Goal: Information Seeking & Learning: Check status

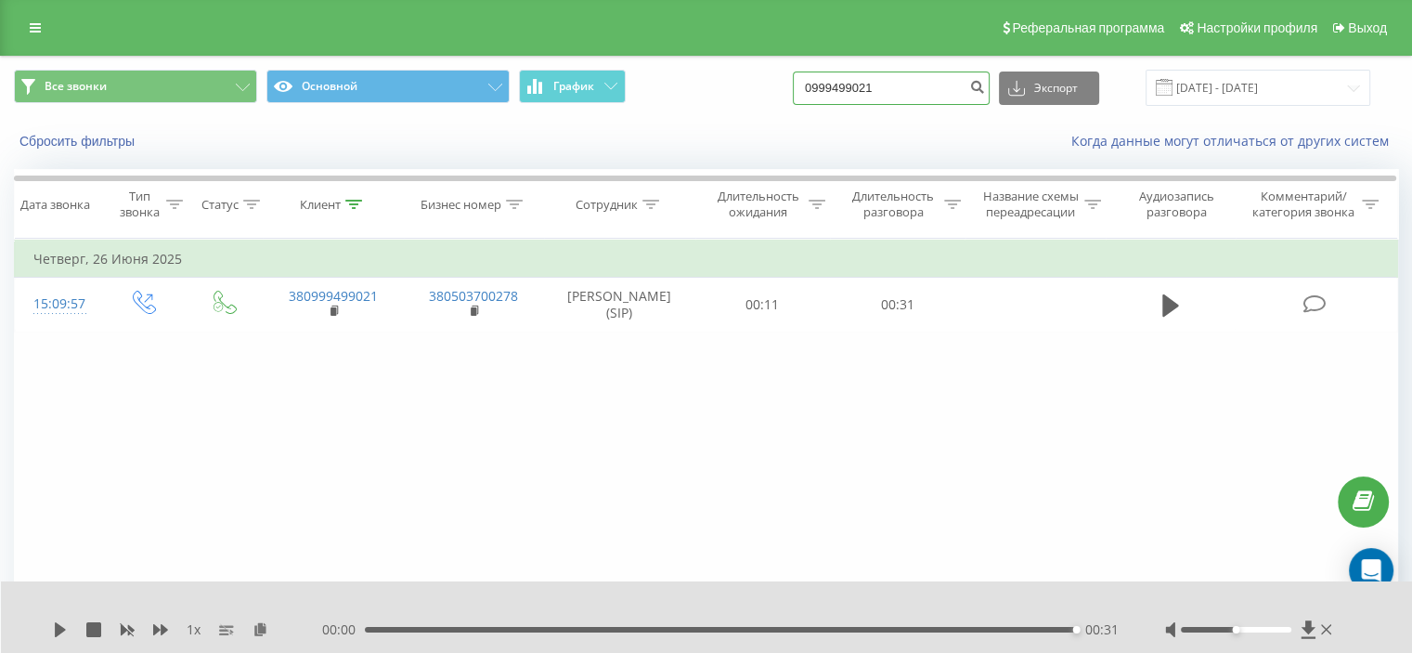
drag, startPoint x: 0, startPoint y: 0, endPoint x: 921, endPoint y: 97, distance: 926.2
click at [921, 97] on input "0999499021" at bounding box center [891, 88] width 197 height 33
click at [917, 94] on input "0999499021" at bounding box center [891, 88] width 197 height 33
drag, startPoint x: 914, startPoint y: 92, endPoint x: 743, endPoint y: 92, distance: 170.9
click at [746, 96] on div "Все звонки Основной График 0999499021 Экспорт .csv .xls .xlsx [DATE] - [DATE]" at bounding box center [706, 88] width 1385 height 36
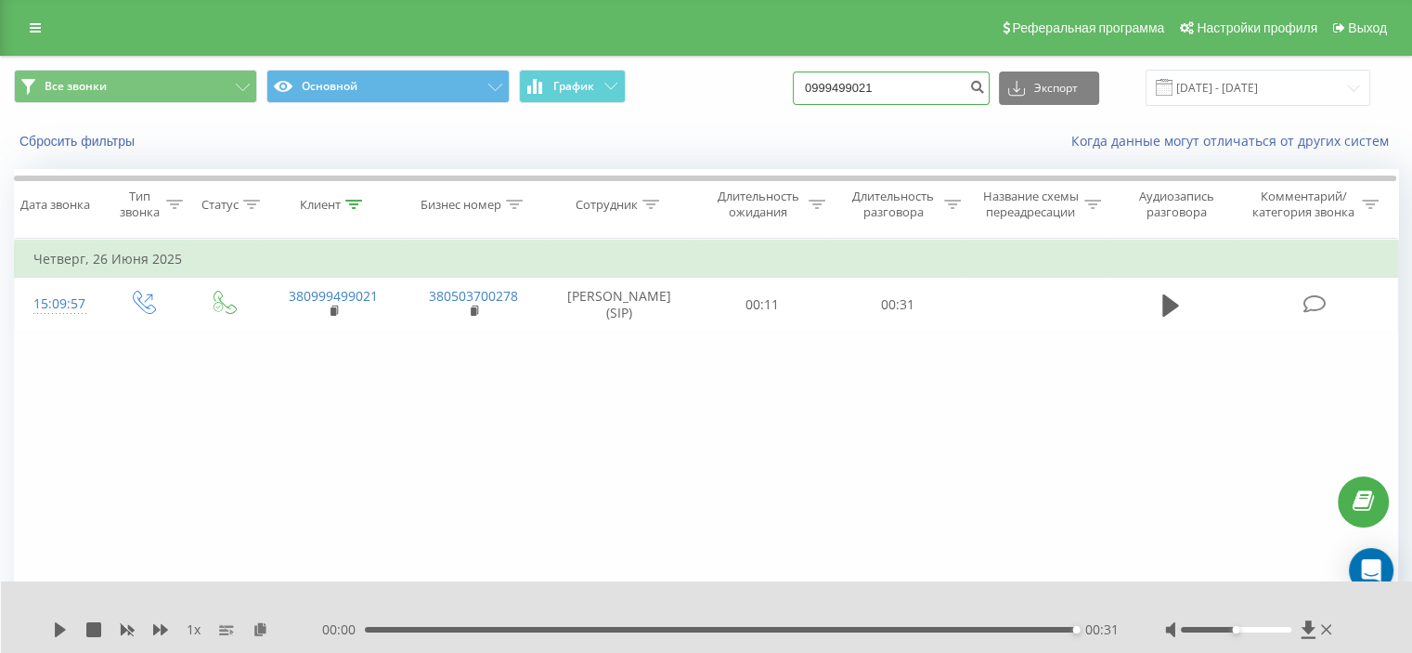
paste input "677646860"
type input "0677646860"
click at [985, 88] on icon "submit" at bounding box center [977, 84] width 16 height 11
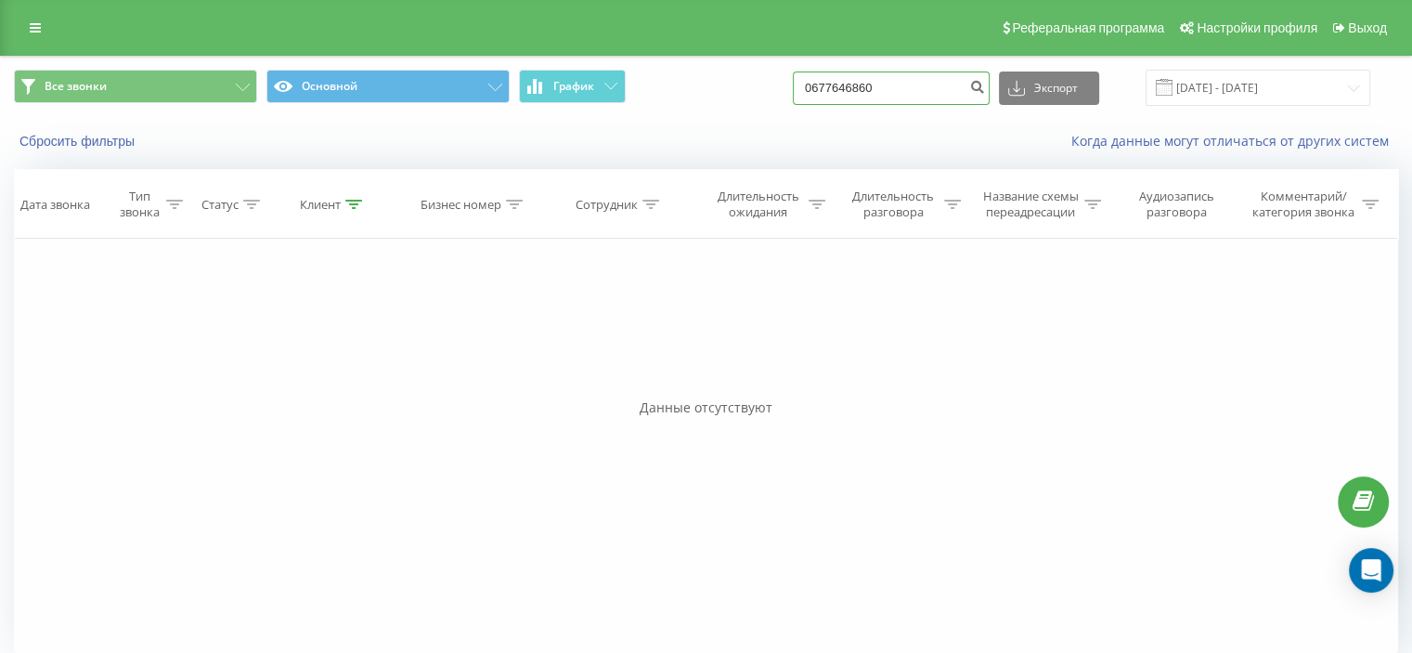
click at [906, 84] on input "0677646860" at bounding box center [891, 88] width 197 height 33
drag, startPoint x: 906, startPoint y: 84, endPoint x: 768, endPoint y: 87, distance: 138.4
click at [768, 87] on div "Все звонки Основной График 0677646860 Экспорт .csv .xls .xlsx 20.05.2025 - 20.0…" at bounding box center [706, 88] width 1385 height 36
paste input "96 173 6996"
click at [880, 88] on input "096 173 6996" at bounding box center [891, 88] width 197 height 33
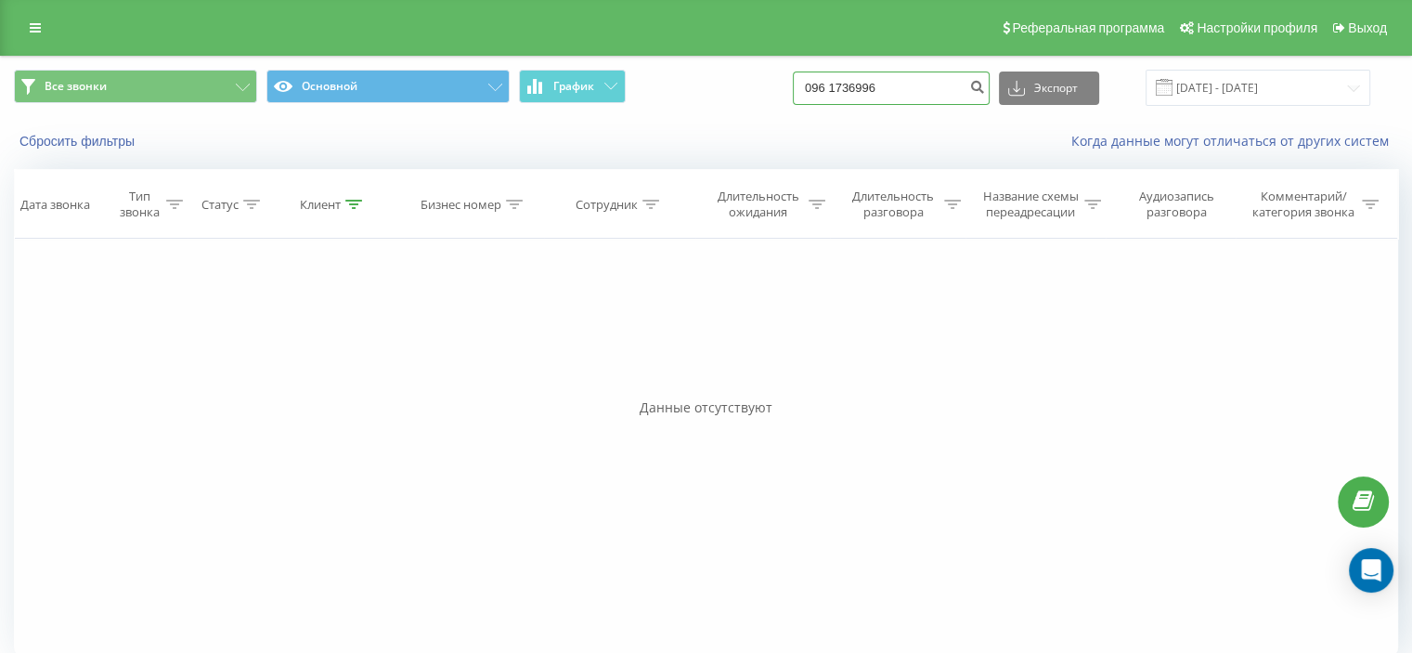
click at [858, 85] on input "096 1736996" at bounding box center [891, 88] width 197 height 33
click at [854, 85] on input "096 1736996" at bounding box center [891, 88] width 197 height 33
click at [981, 85] on input "0961736996" at bounding box center [891, 88] width 197 height 33
type input "0961736996"
click at [1007, 83] on div "0961736996 Экспорт .csv .xls .xlsx 20.05.2025 - 20.08.2025" at bounding box center [1082, 88] width 578 height 36
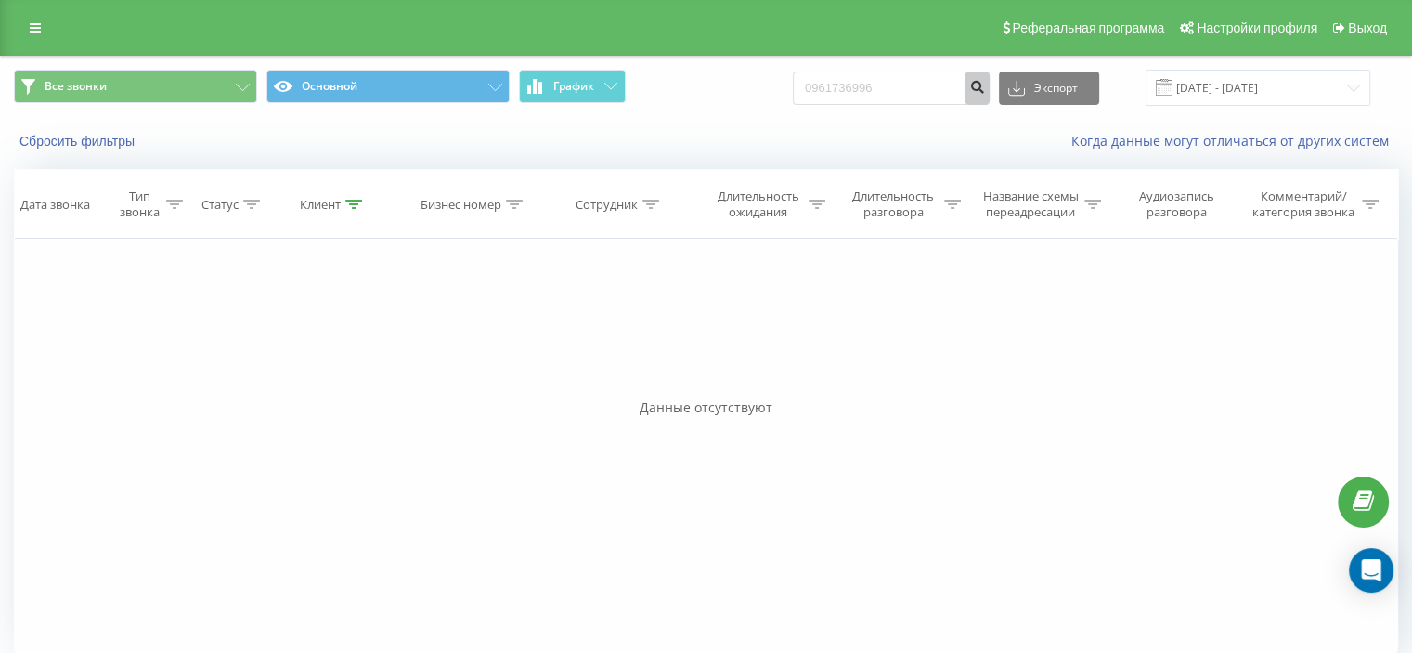
click at [985, 88] on icon "submit" at bounding box center [977, 84] width 16 height 11
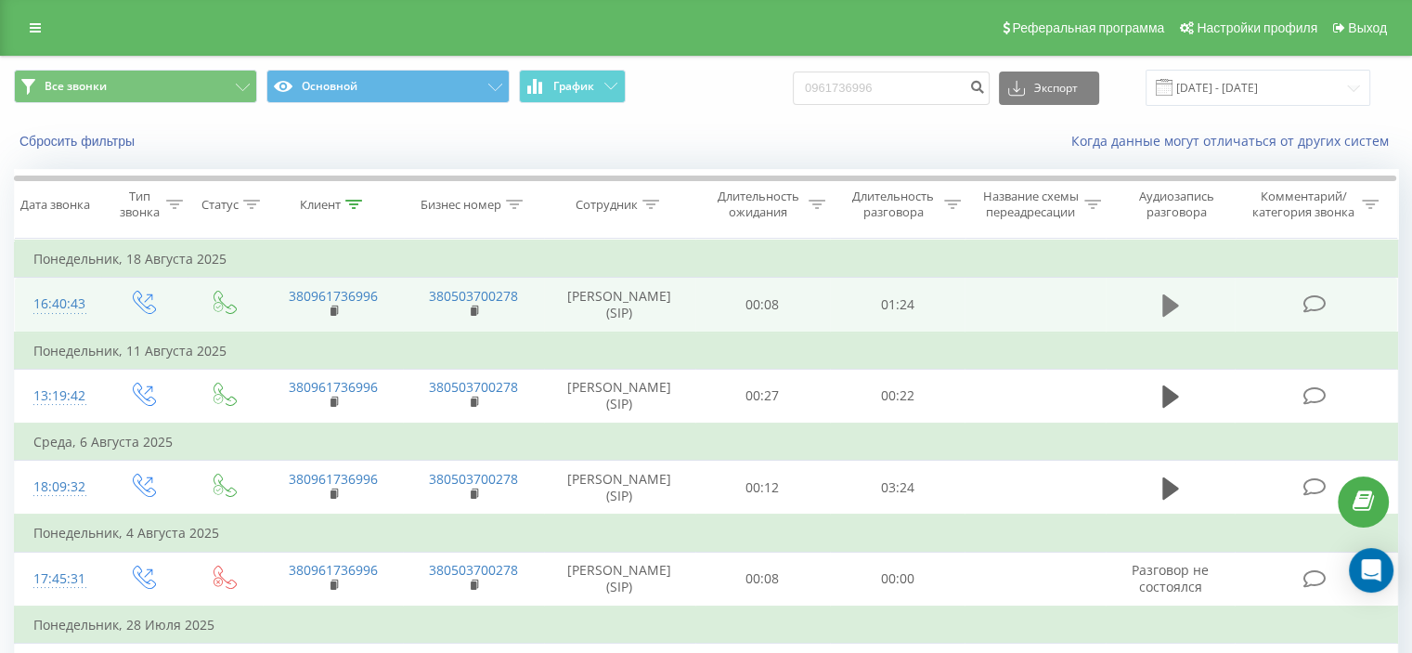
click at [1175, 300] on icon at bounding box center [1171, 306] width 17 height 26
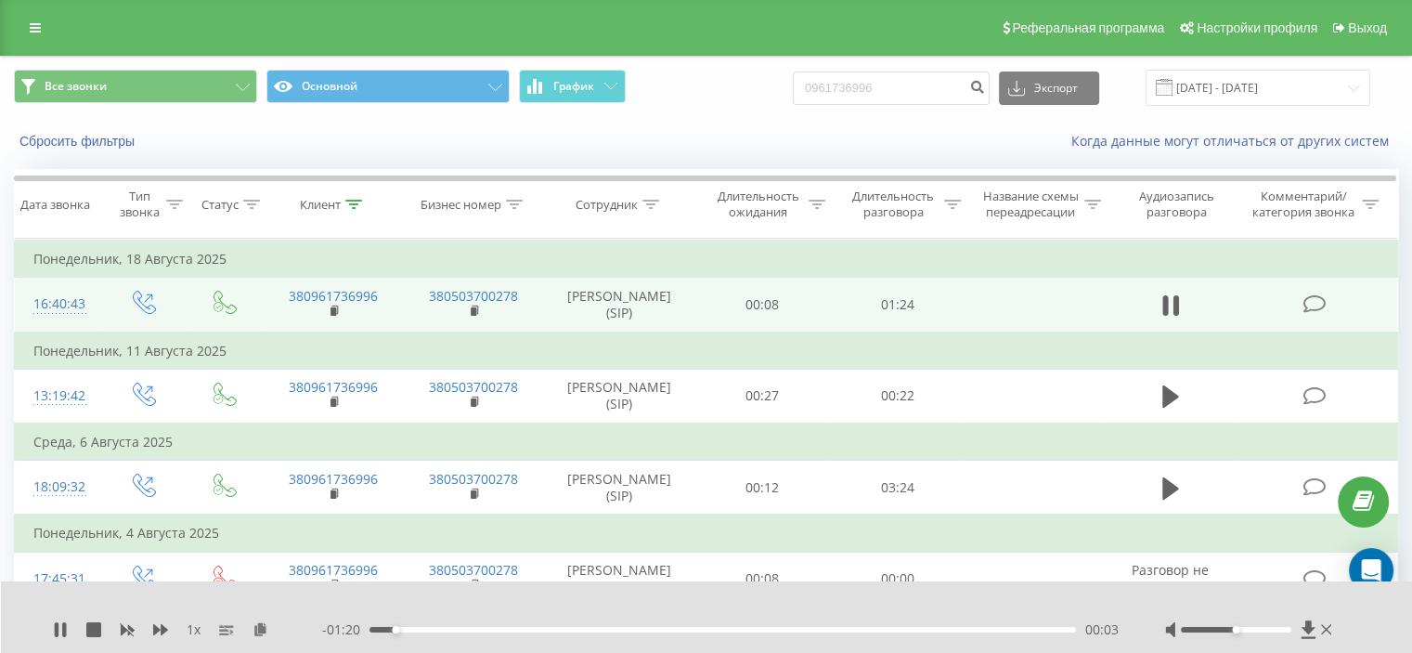
click at [1199, 628] on div at bounding box center [1250, 629] width 171 height 19
click at [1199, 628] on div at bounding box center [1236, 630] width 111 height 6
click at [49, 633] on div "1 x - 00:28 00:55 00:55" at bounding box center [707, 617] width 1412 height 72
click at [67, 633] on icon at bounding box center [60, 629] width 15 height 15
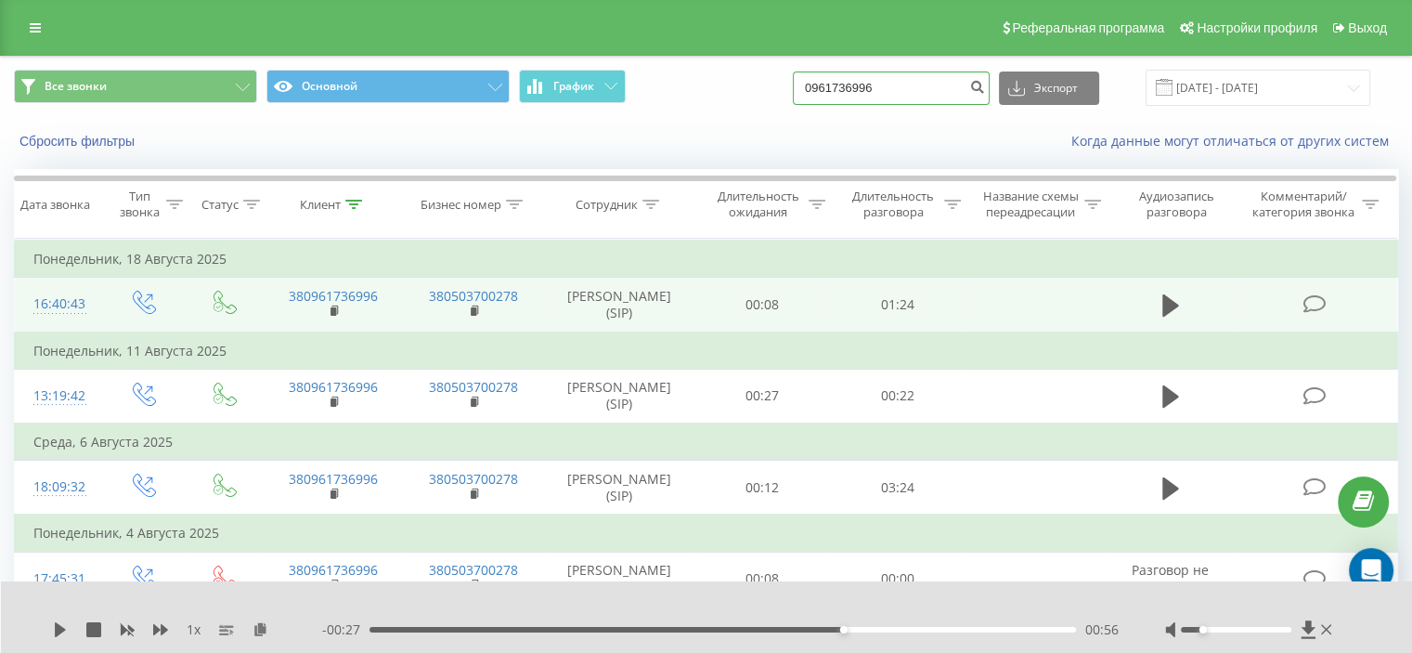
drag, startPoint x: 931, startPoint y: 81, endPoint x: 764, endPoint y: 80, distance: 167.1
click at [771, 81] on div "Все звонки Основной График 0961736996 Экспорт .csv .xls .xlsx 20.05.2025 - 20.0…" at bounding box center [706, 88] width 1385 height 36
paste input "506080587"
type input "0506080587"
click at [990, 73] on button "submit" at bounding box center [977, 88] width 25 height 33
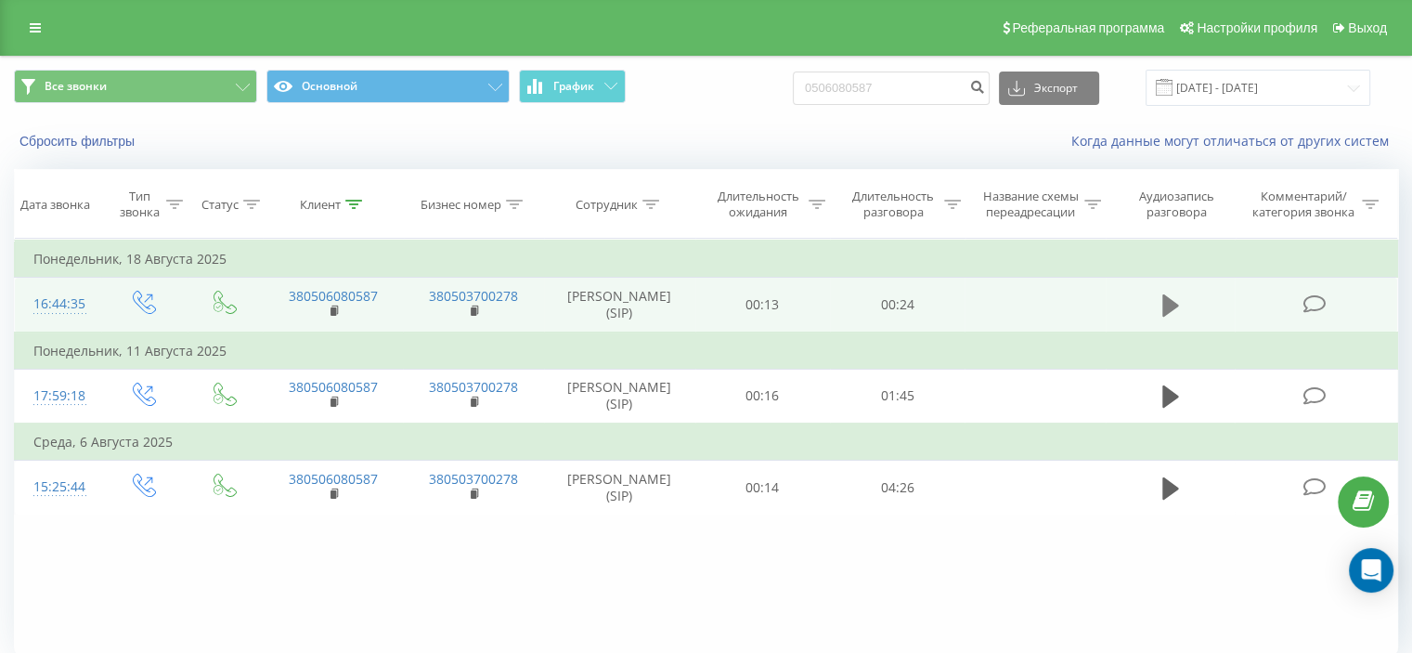
click at [1166, 307] on icon at bounding box center [1171, 305] width 17 height 22
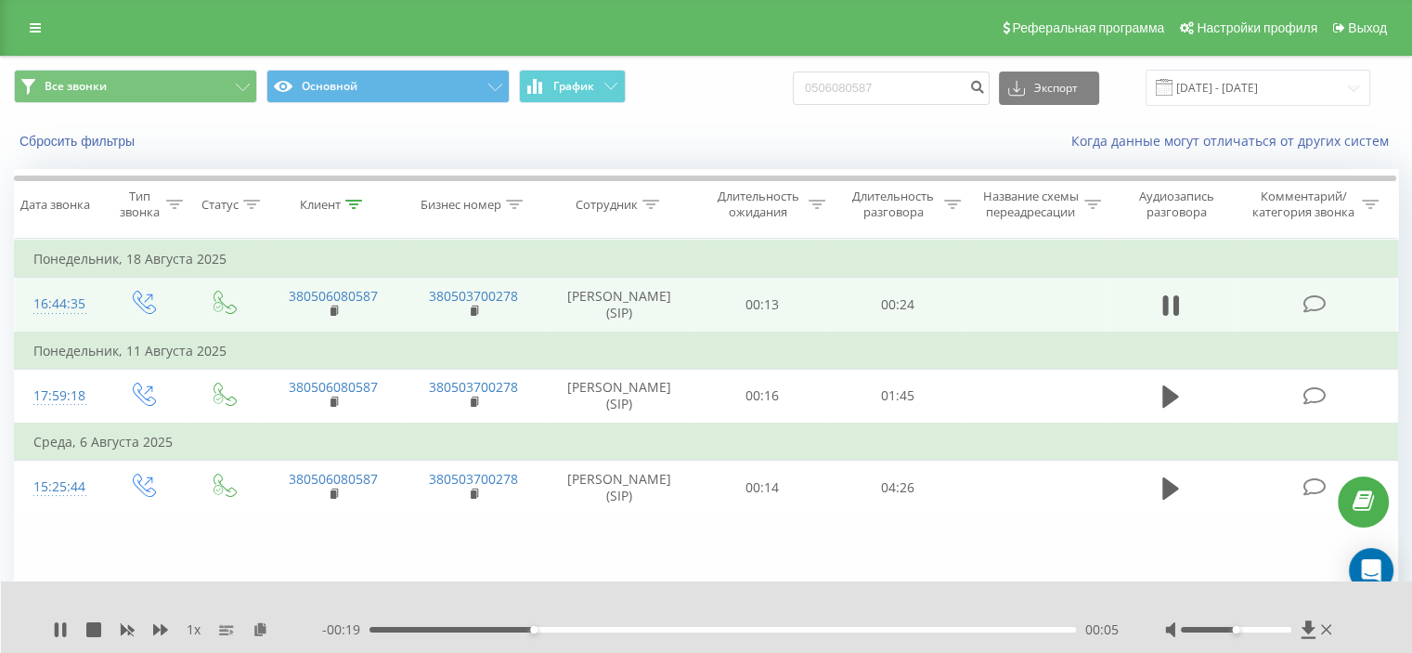
click at [1218, 633] on div at bounding box center [1250, 629] width 171 height 19
click at [1210, 627] on div at bounding box center [1236, 630] width 111 height 6
click at [1196, 627] on div at bounding box center [1236, 630] width 111 height 6
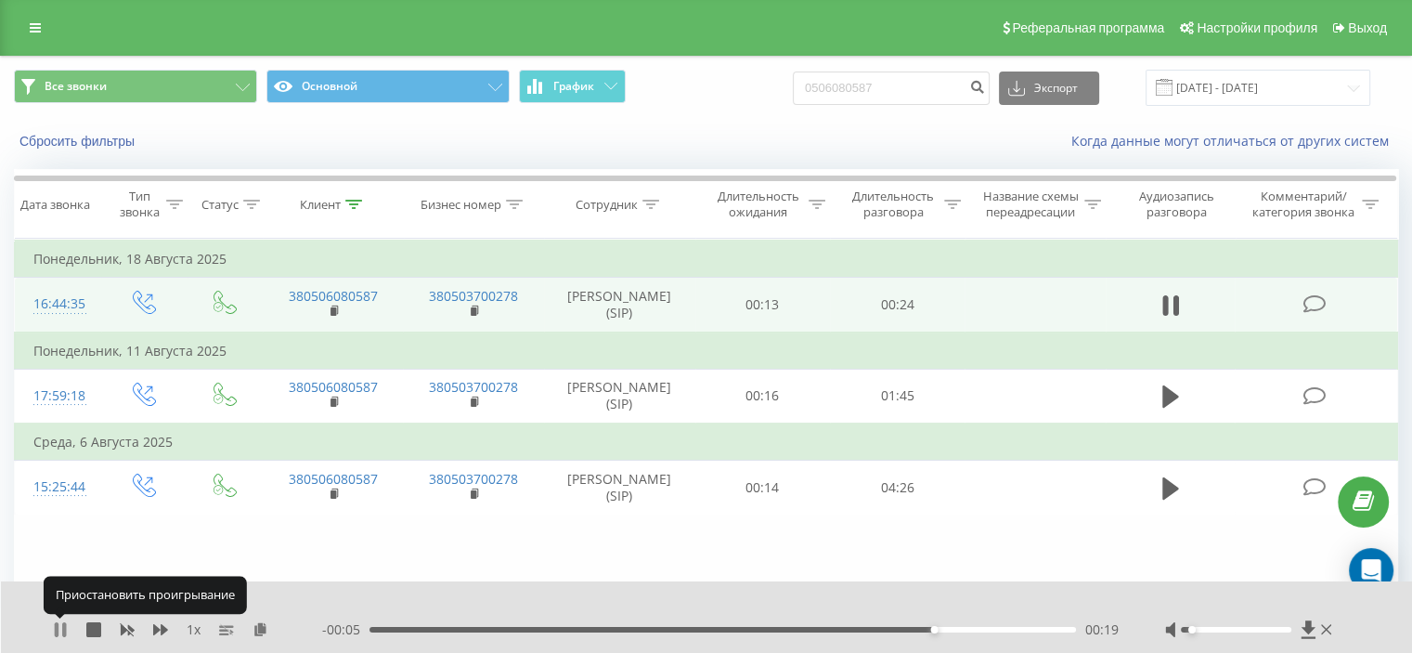
click at [59, 632] on icon at bounding box center [60, 629] width 15 height 15
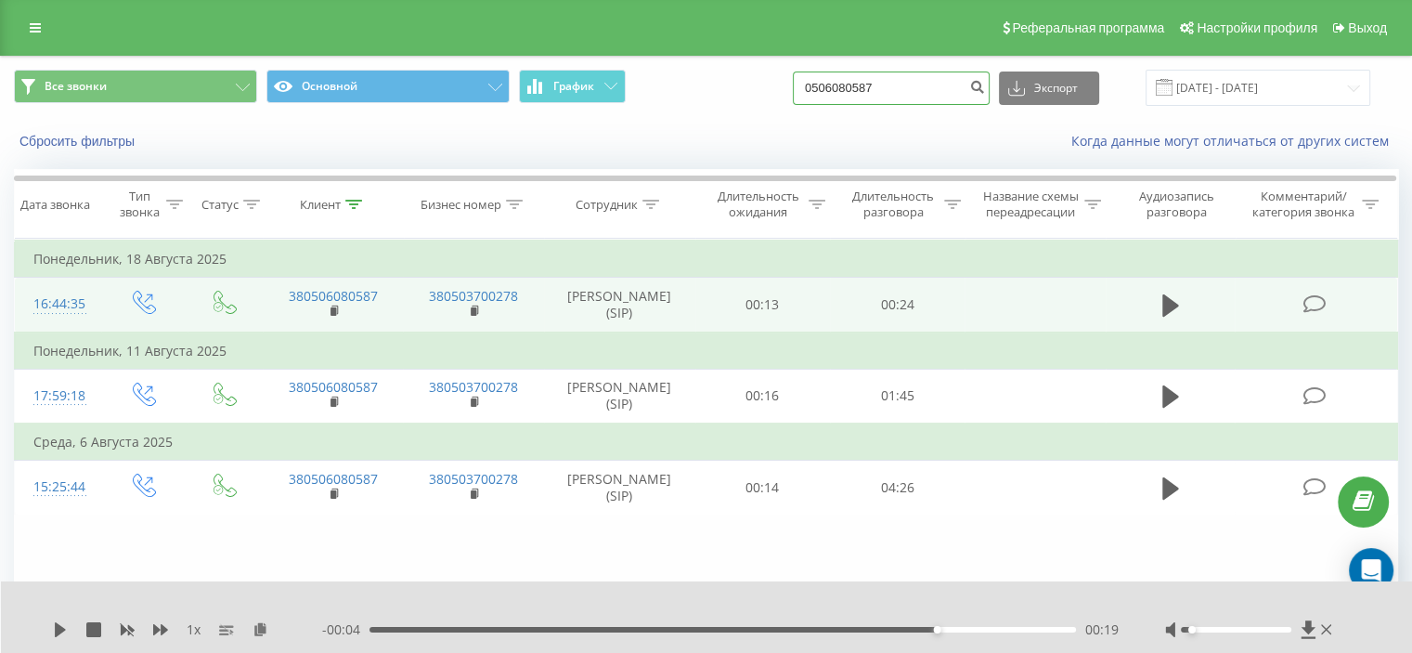
drag, startPoint x: 927, startPoint y: 80, endPoint x: 713, endPoint y: 76, distance: 213.6
click at [749, 71] on div "Все звонки Основной График 0506080587 Экспорт .csv .xls .xlsx 20.05.2025 - 20.0…" at bounding box center [706, 88] width 1385 height 36
paste input "992040373"
type input "0992040373"
click at [990, 88] on button "submit" at bounding box center [977, 88] width 25 height 33
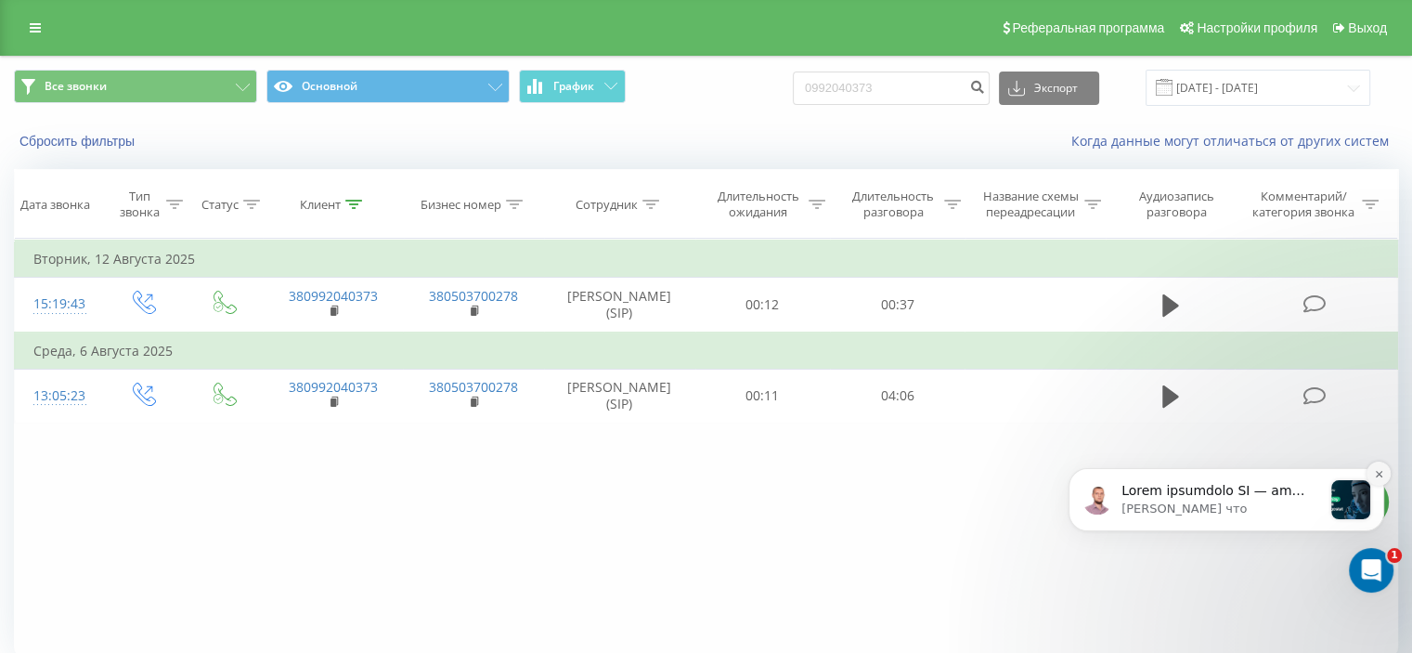
click at [1377, 474] on icon "Dismiss notification" at bounding box center [1379, 474] width 10 height 10
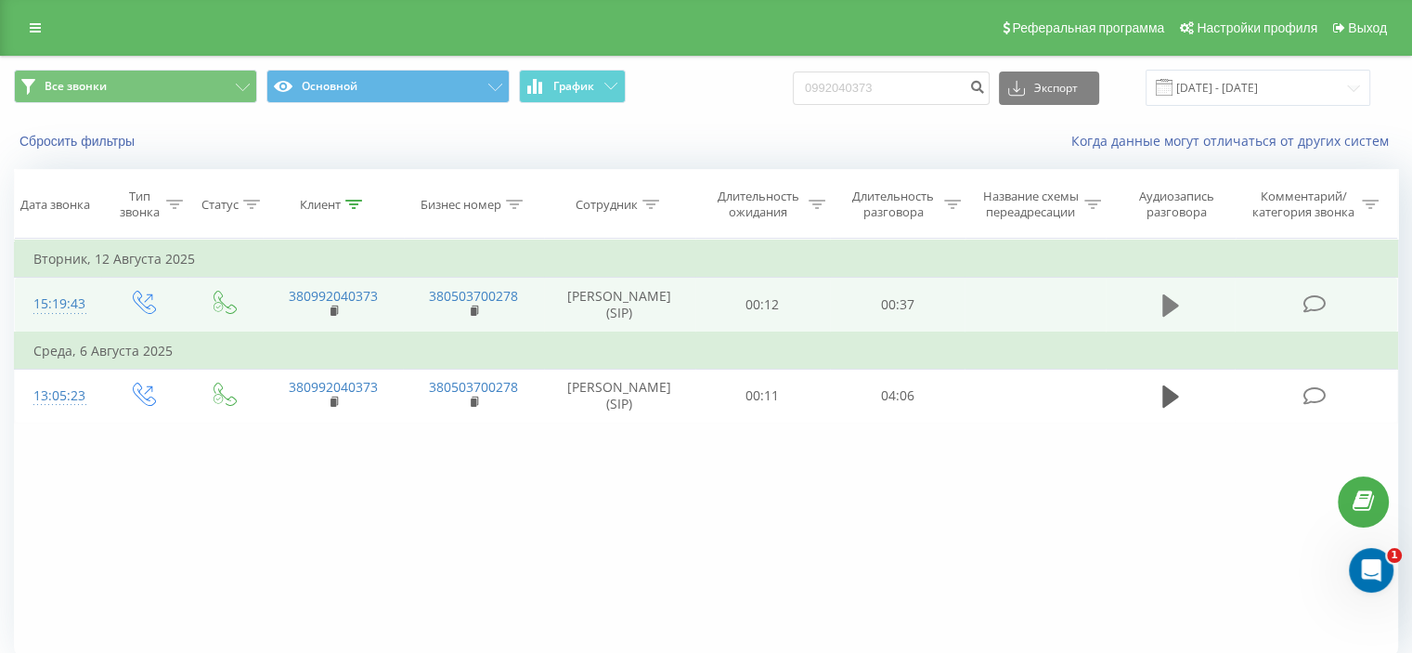
click at [1172, 306] on icon at bounding box center [1171, 305] width 17 height 22
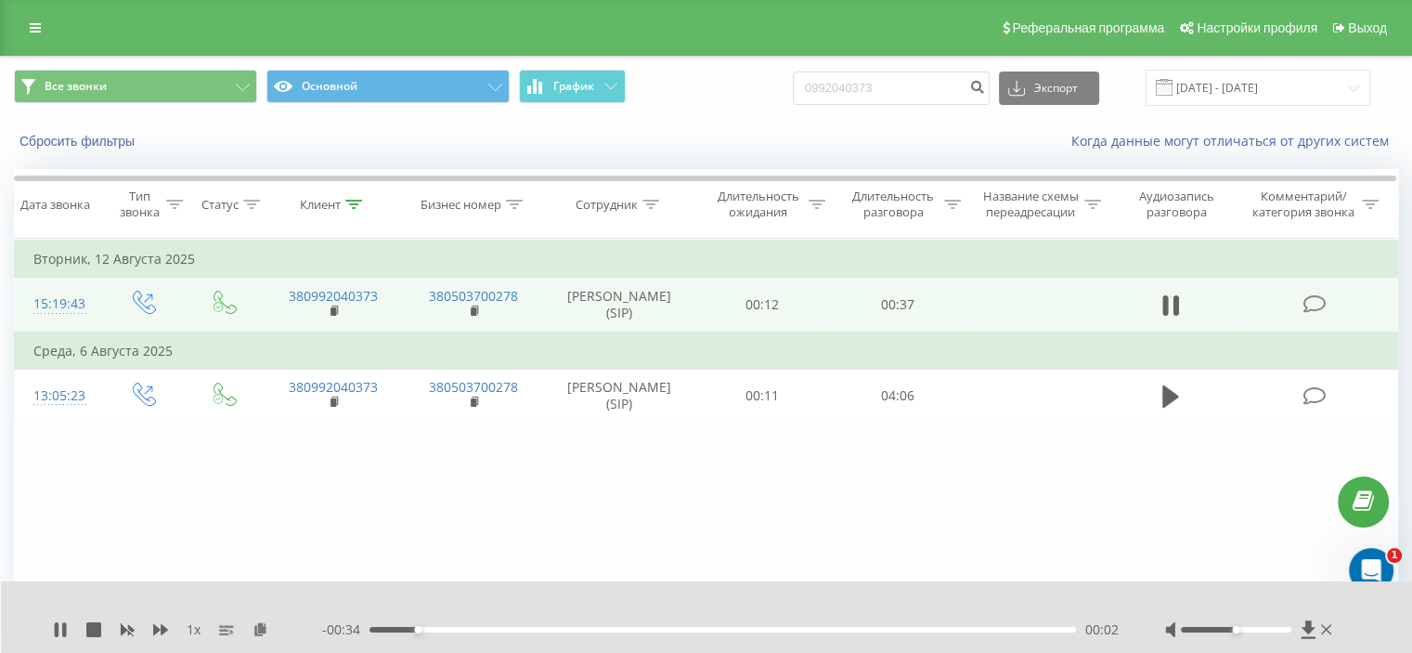
click at [1215, 625] on div at bounding box center [1250, 629] width 171 height 19
click at [1206, 630] on div at bounding box center [1236, 630] width 111 height 6
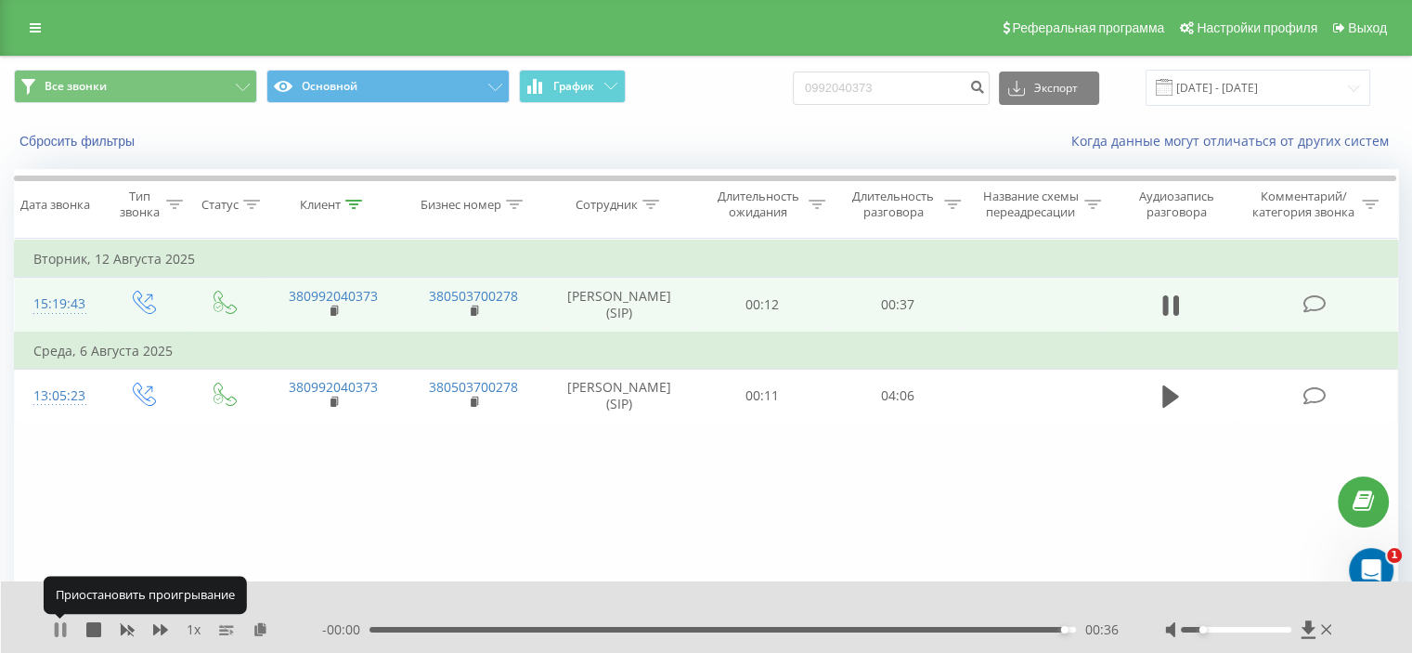
click at [59, 630] on icon at bounding box center [60, 629] width 15 height 15
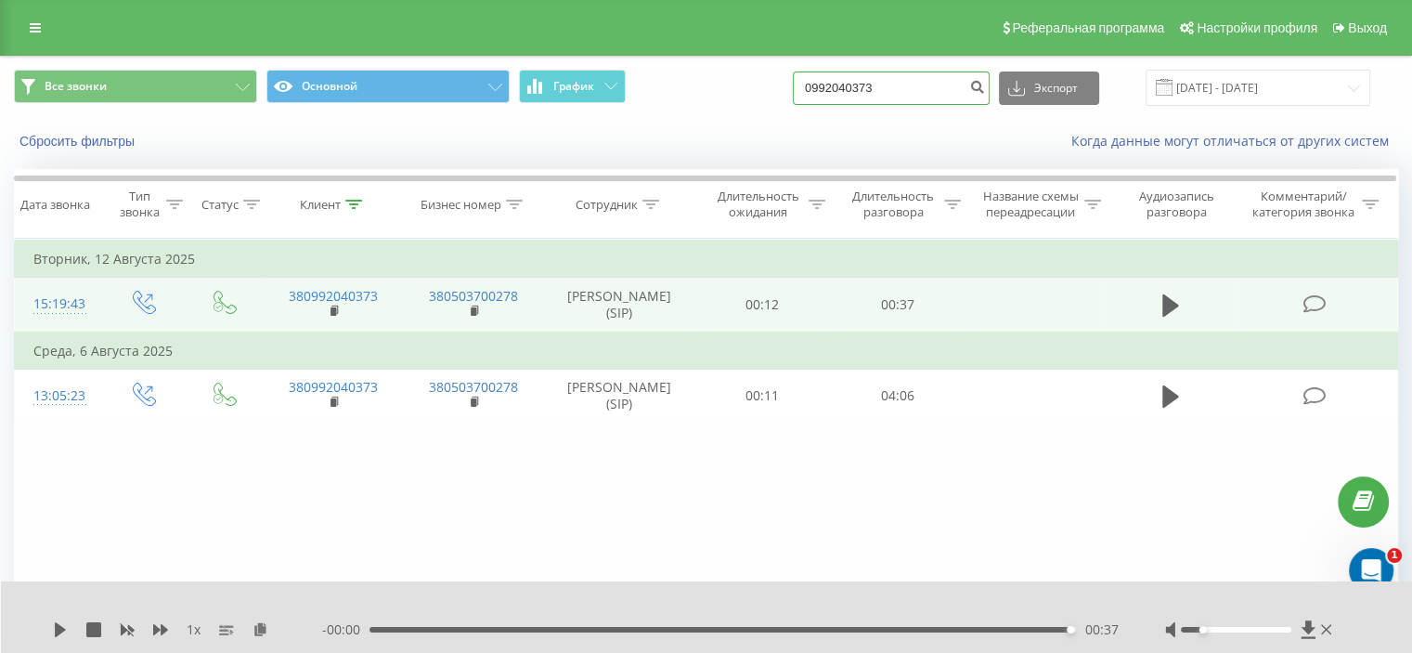
drag, startPoint x: 930, startPoint y: 85, endPoint x: 690, endPoint y: 87, distance: 239.6
click at [699, 87] on div "Все звонки Основной График 0992040373 Экспорт .csv .xls .xlsx 20.05.2025 - 20.0…" at bounding box center [706, 88] width 1385 height 36
paste input "7354635"
type input "0973546353"
click at [985, 86] on icon "submit" at bounding box center [977, 84] width 16 height 11
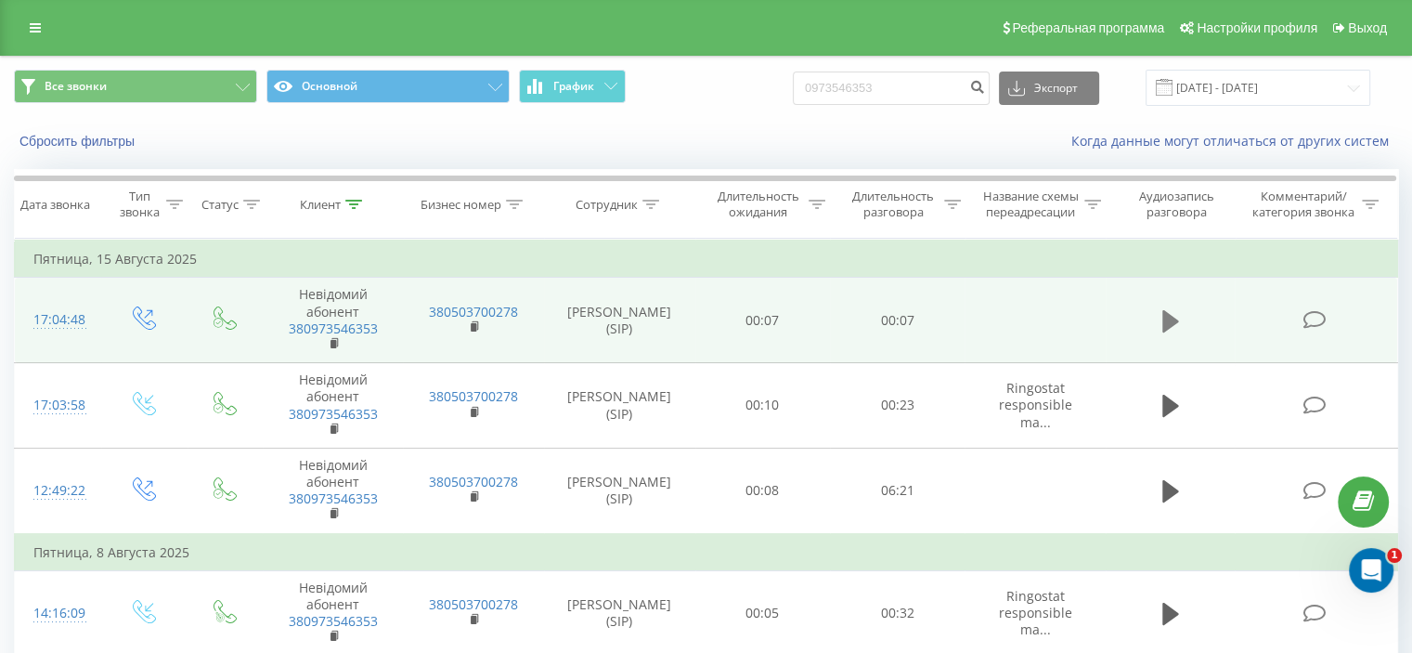
click at [1177, 322] on icon at bounding box center [1171, 321] width 17 height 26
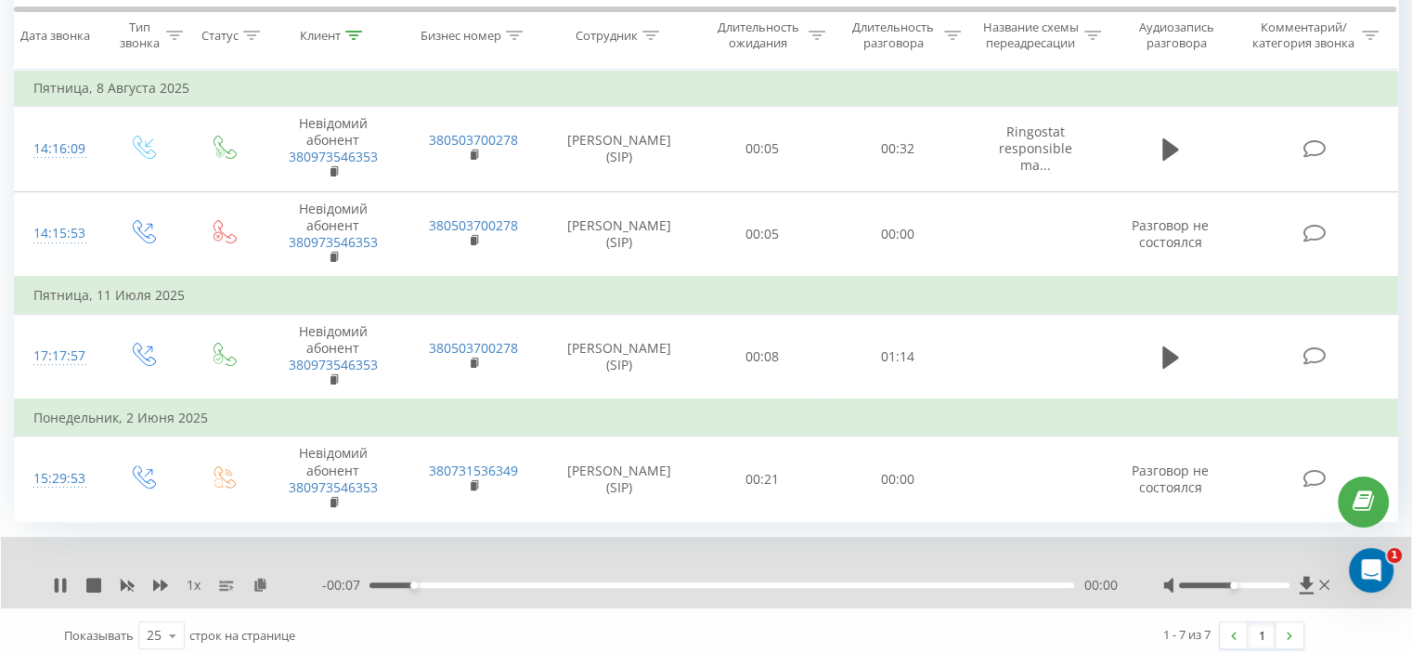
scroll to position [471, 0]
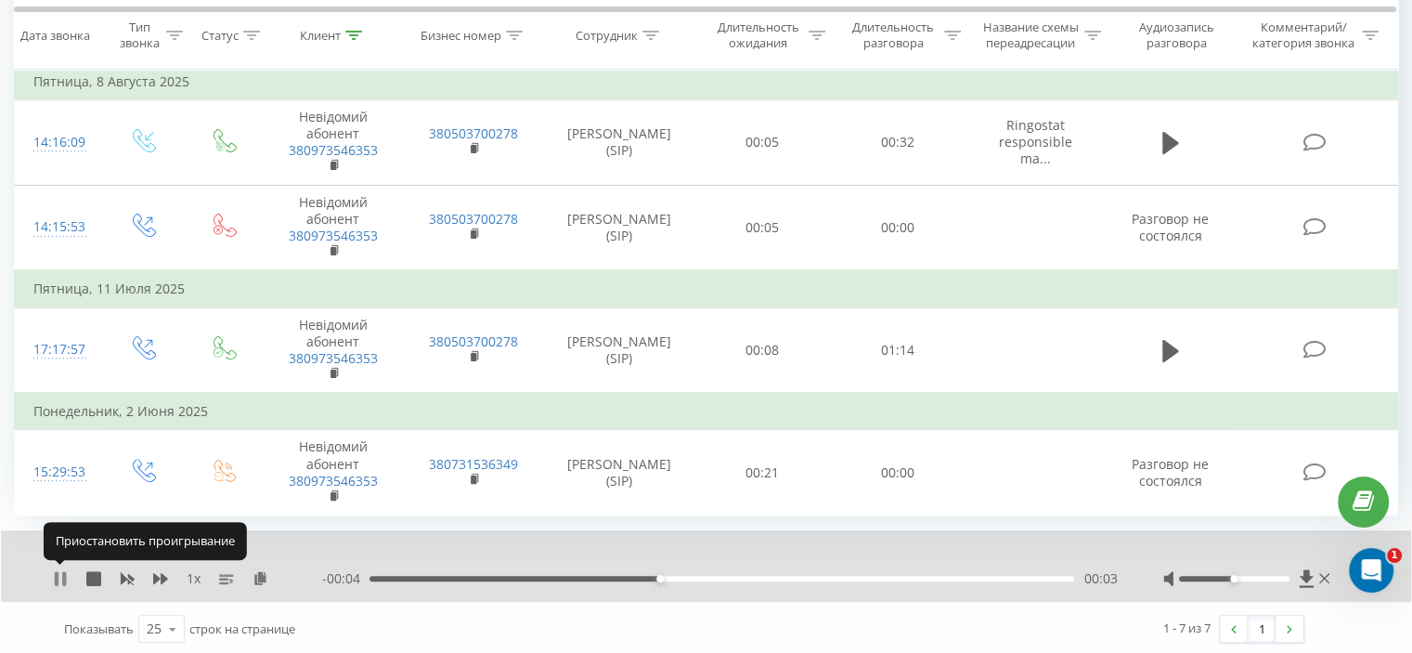
click at [58, 575] on icon at bounding box center [57, 578] width 4 height 15
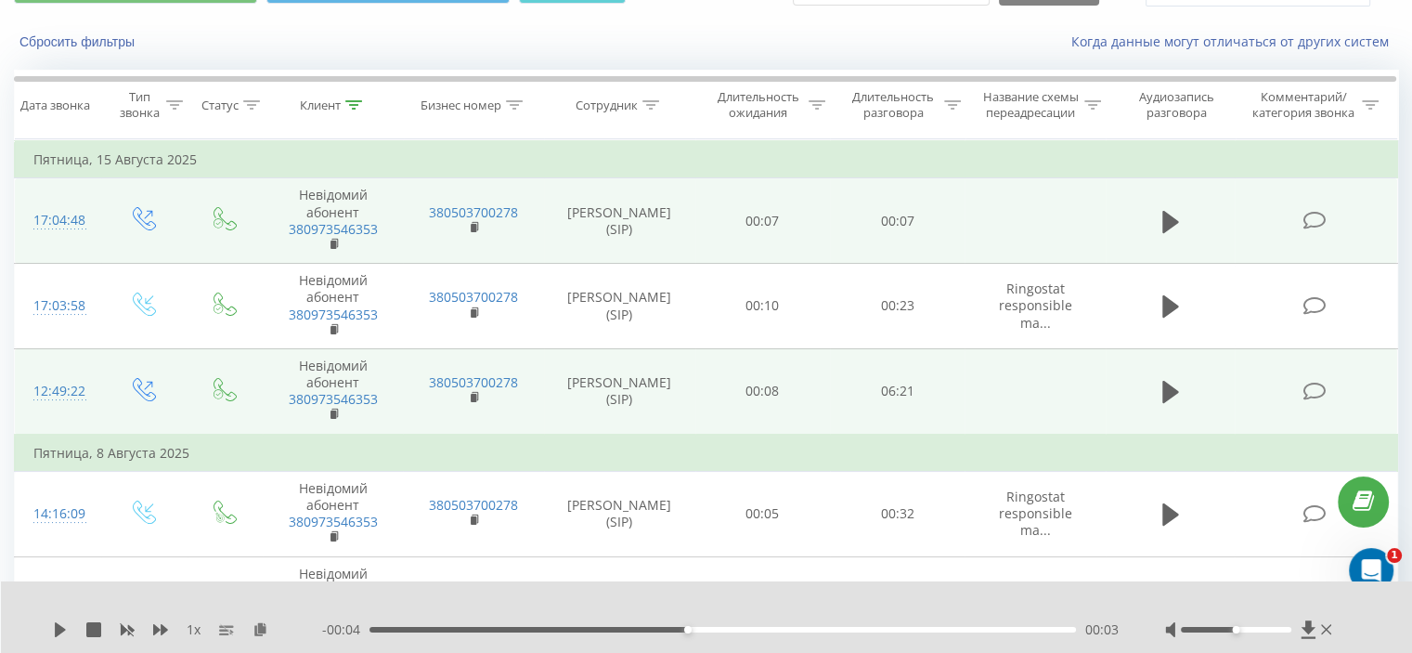
scroll to position [0, 0]
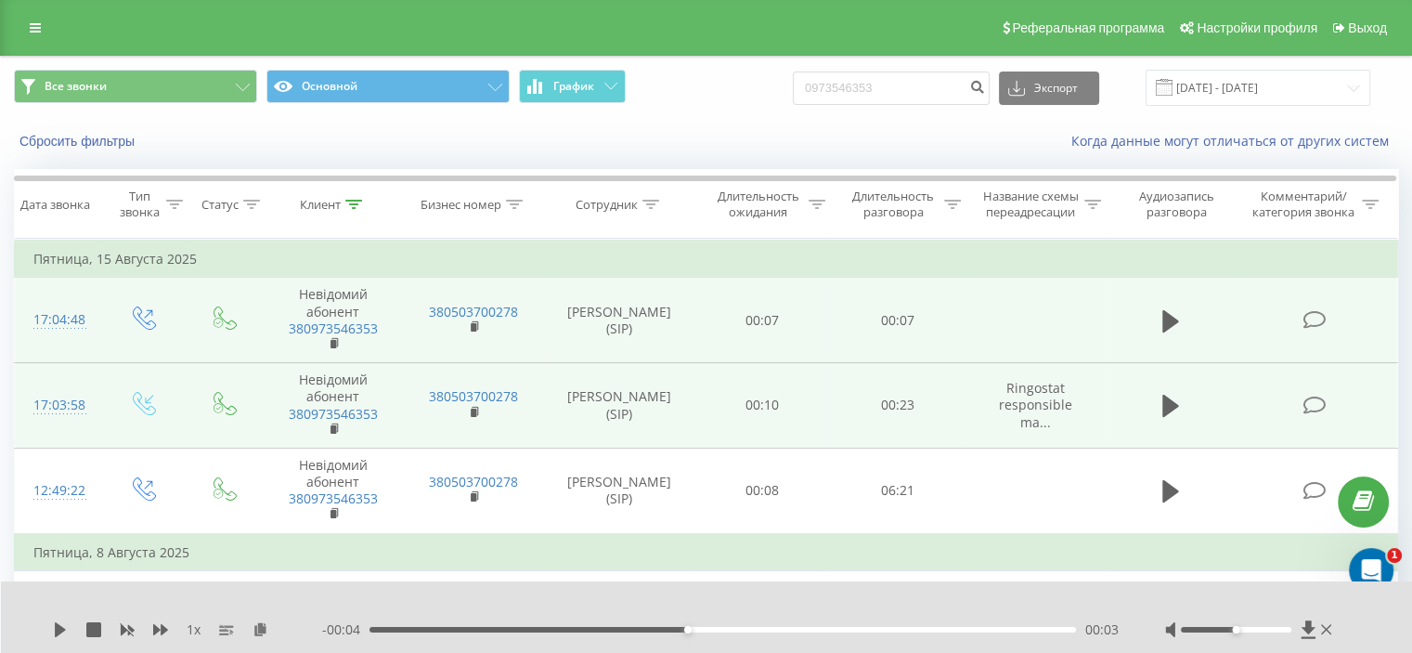
click at [1185, 412] on td at bounding box center [1171, 405] width 130 height 85
click at [1169, 406] on icon at bounding box center [1171, 406] width 17 height 22
click at [1208, 627] on div at bounding box center [1236, 630] width 111 height 6
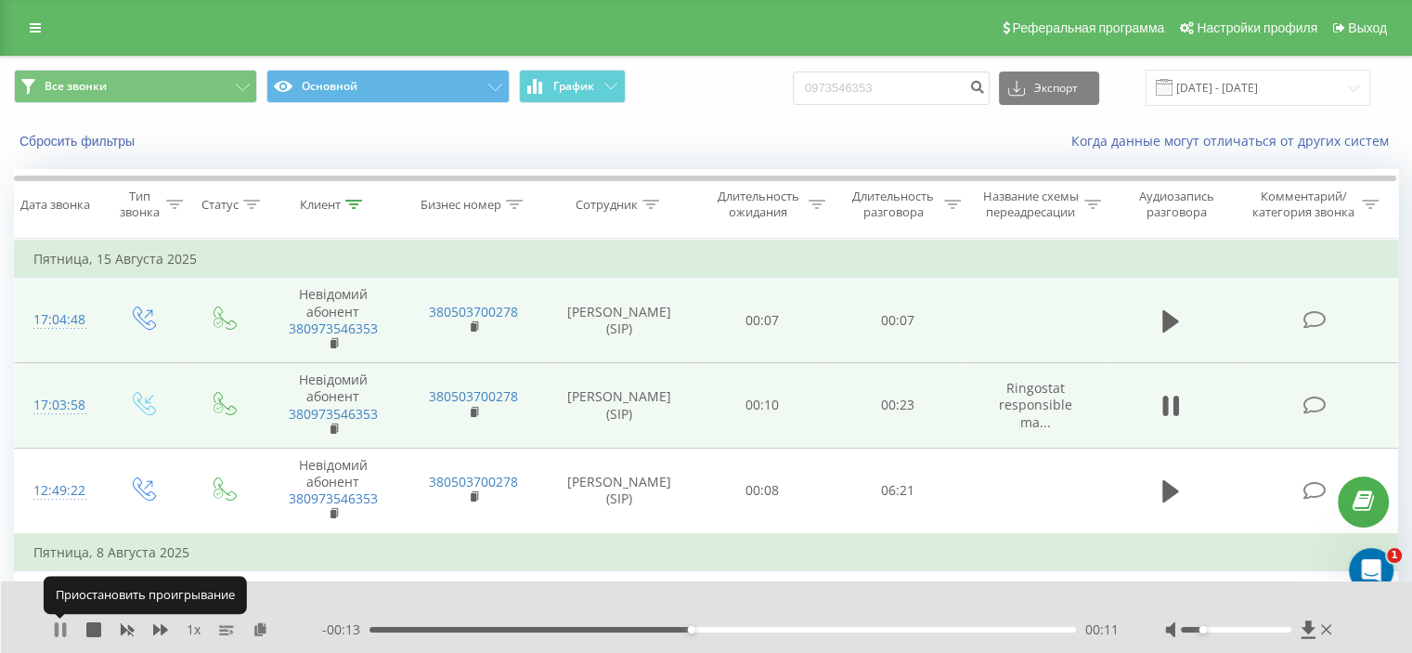
click at [59, 631] on icon at bounding box center [60, 629] width 15 height 15
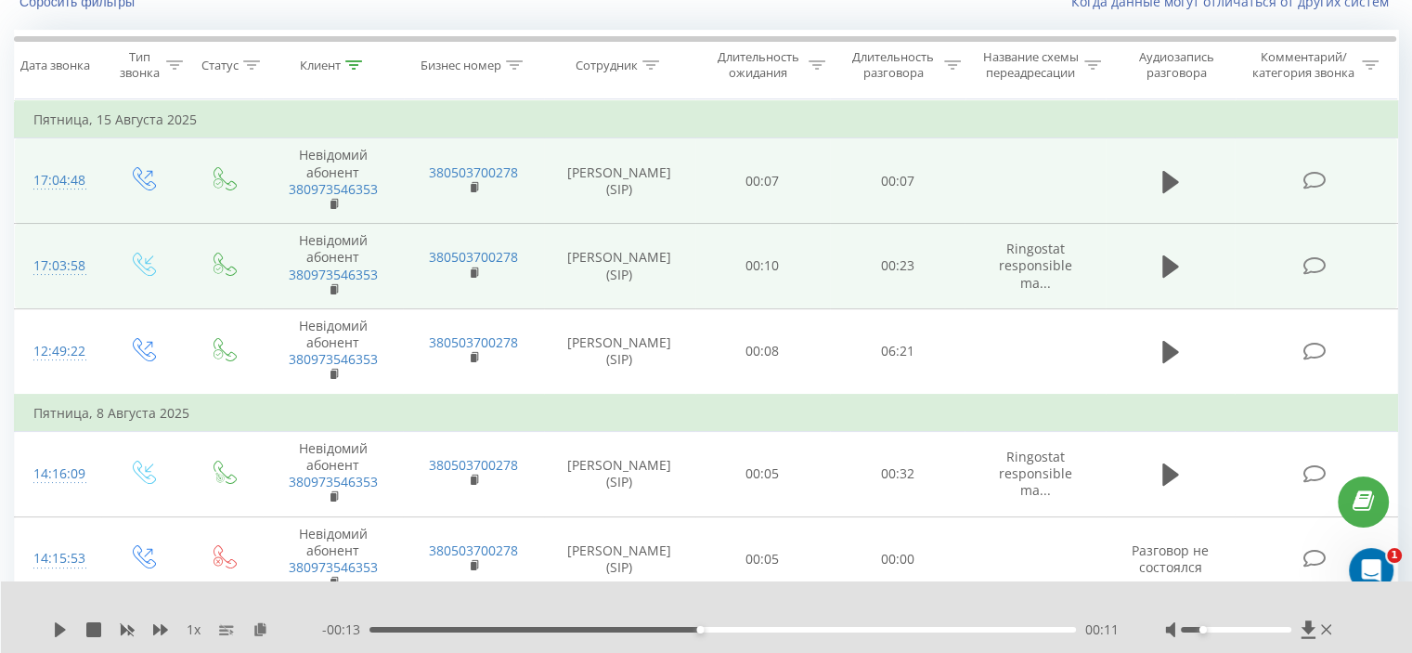
scroll to position [186, 0]
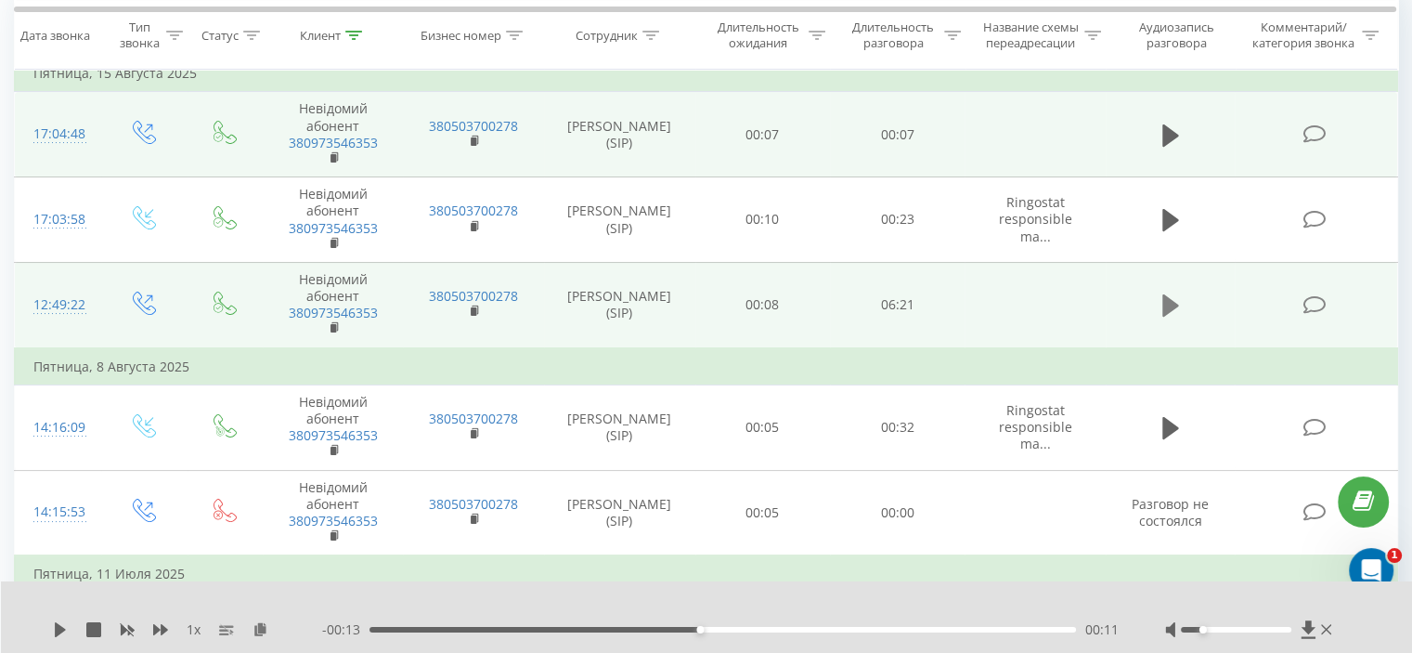
click at [1171, 304] on icon at bounding box center [1171, 305] width 17 height 22
click at [57, 630] on icon at bounding box center [57, 629] width 4 height 15
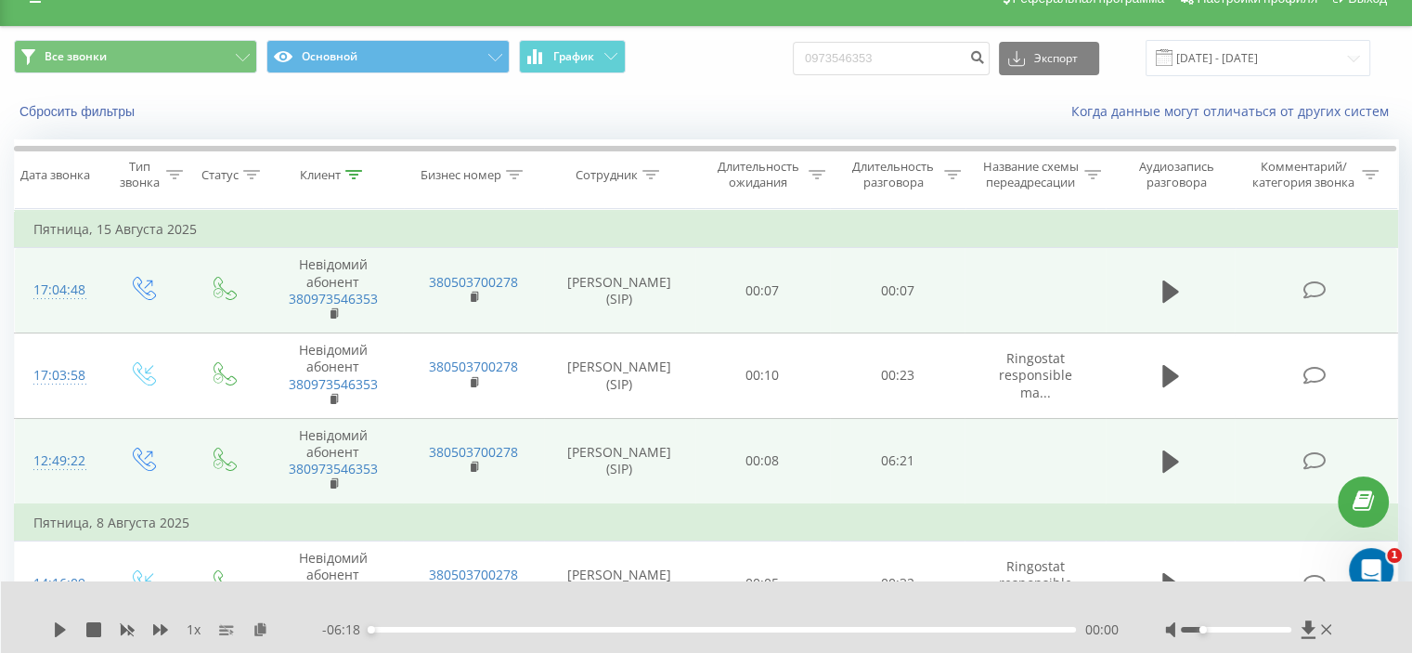
scroll to position [0, 0]
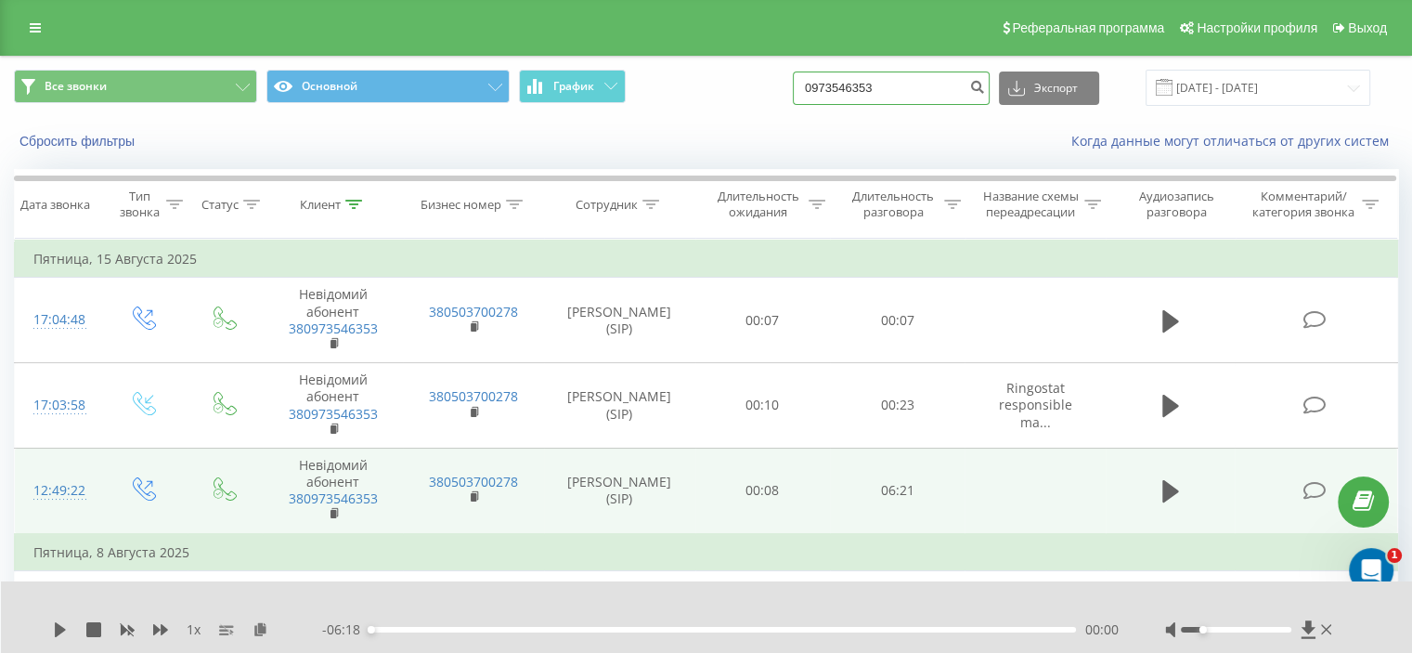
drag, startPoint x: 917, startPoint y: 87, endPoint x: 719, endPoint y: 86, distance: 197.8
click at [742, 86] on div "Все звонки Основной График 0973546353 Экспорт .csv .xls .xlsx 20.05.2025 - 20.0…" at bounding box center [706, 88] width 1385 height 36
paste input "380678132536"
type input "380678132536"
click at [985, 89] on icon "submit" at bounding box center [977, 84] width 16 height 11
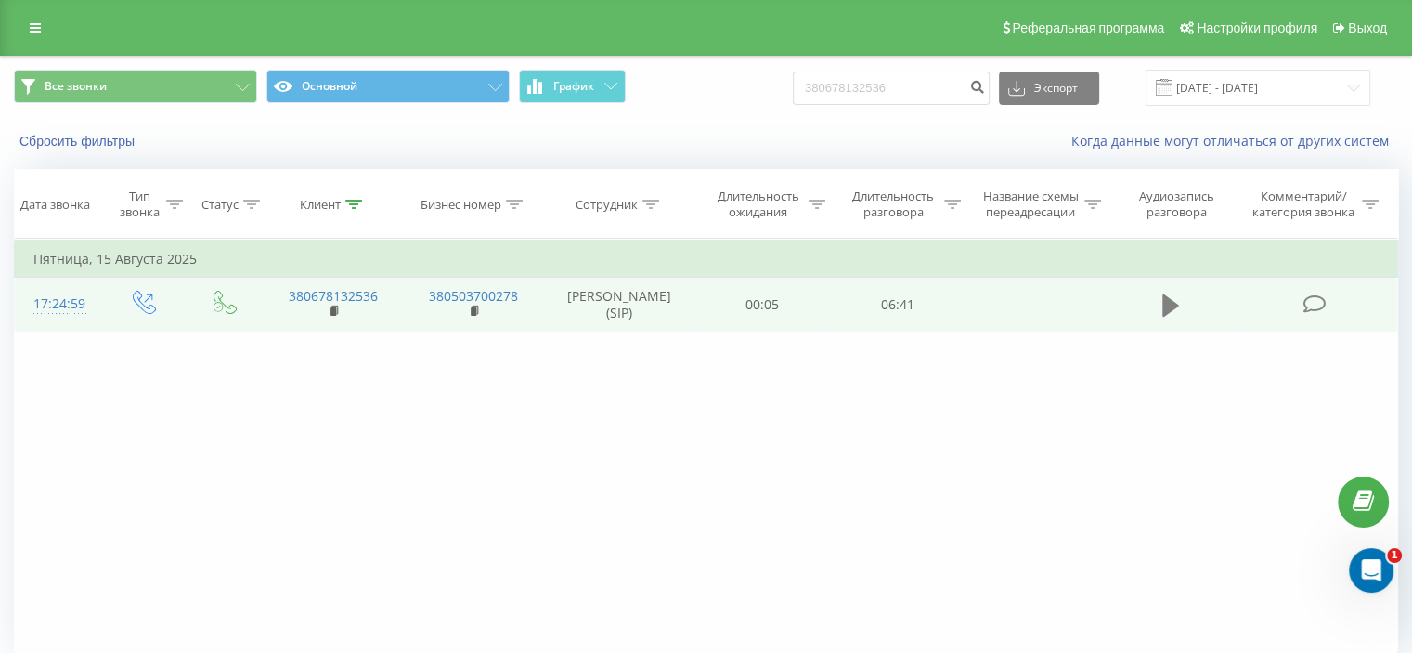
click at [1170, 304] on icon at bounding box center [1171, 305] width 17 height 22
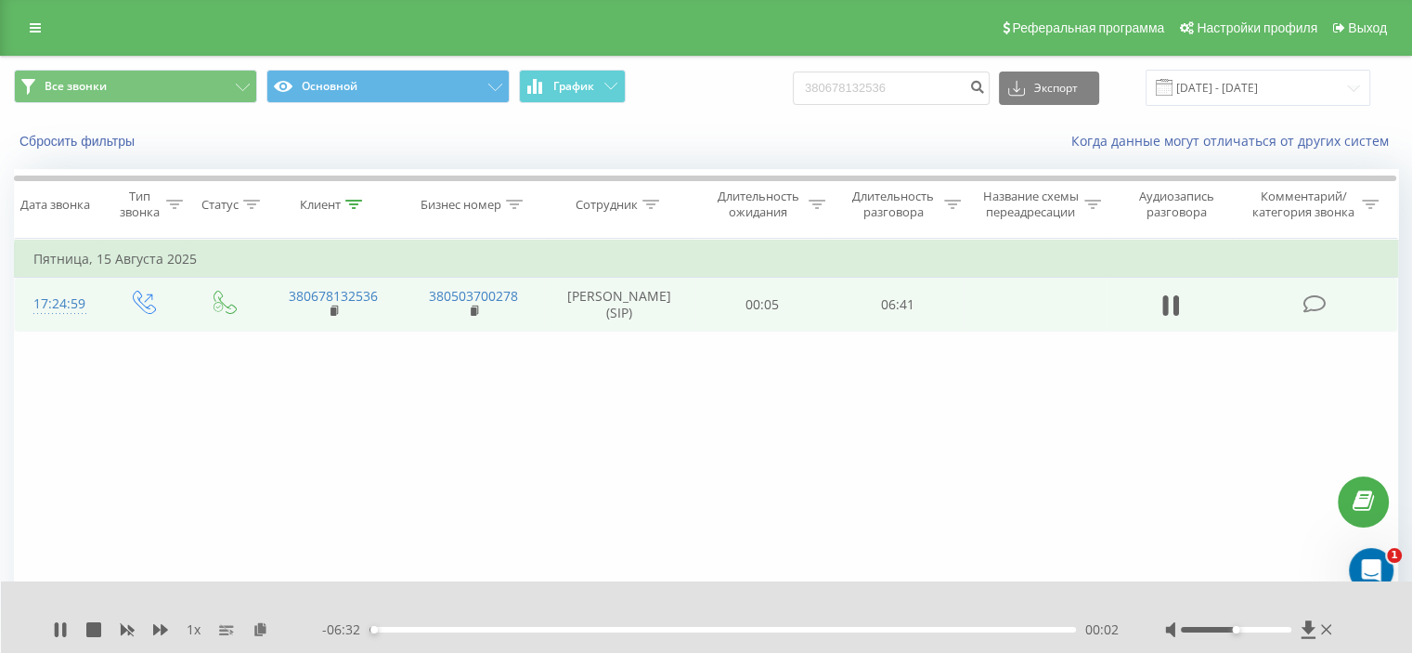
click at [1205, 628] on div at bounding box center [1236, 630] width 111 height 6
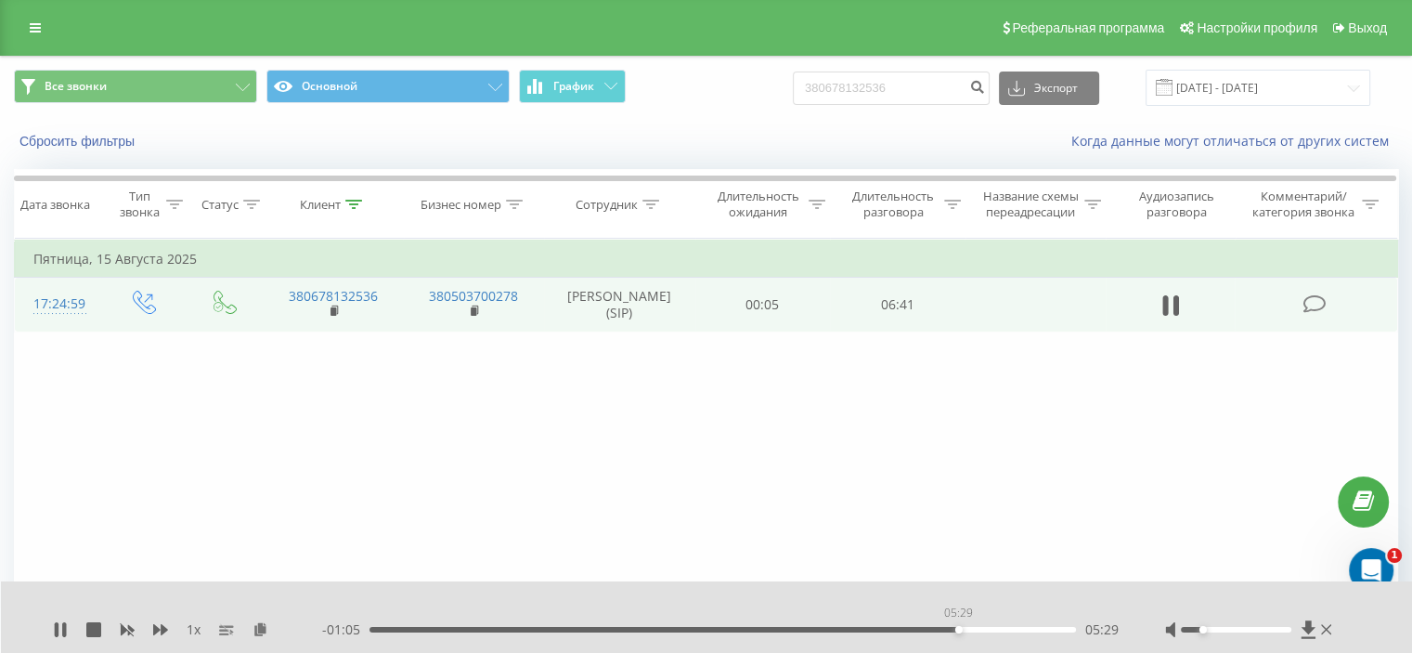
click at [958, 627] on div "05:29" at bounding box center [723, 630] width 707 height 6
click at [68, 628] on div "1 x" at bounding box center [187, 629] width 269 height 19
click at [57, 630] on icon at bounding box center [57, 629] width 4 height 15
click at [50, 627] on div "1 x - 00:38 05:56 05:56" at bounding box center [707, 617] width 1412 height 72
click at [59, 629] on icon at bounding box center [60, 629] width 11 height 15
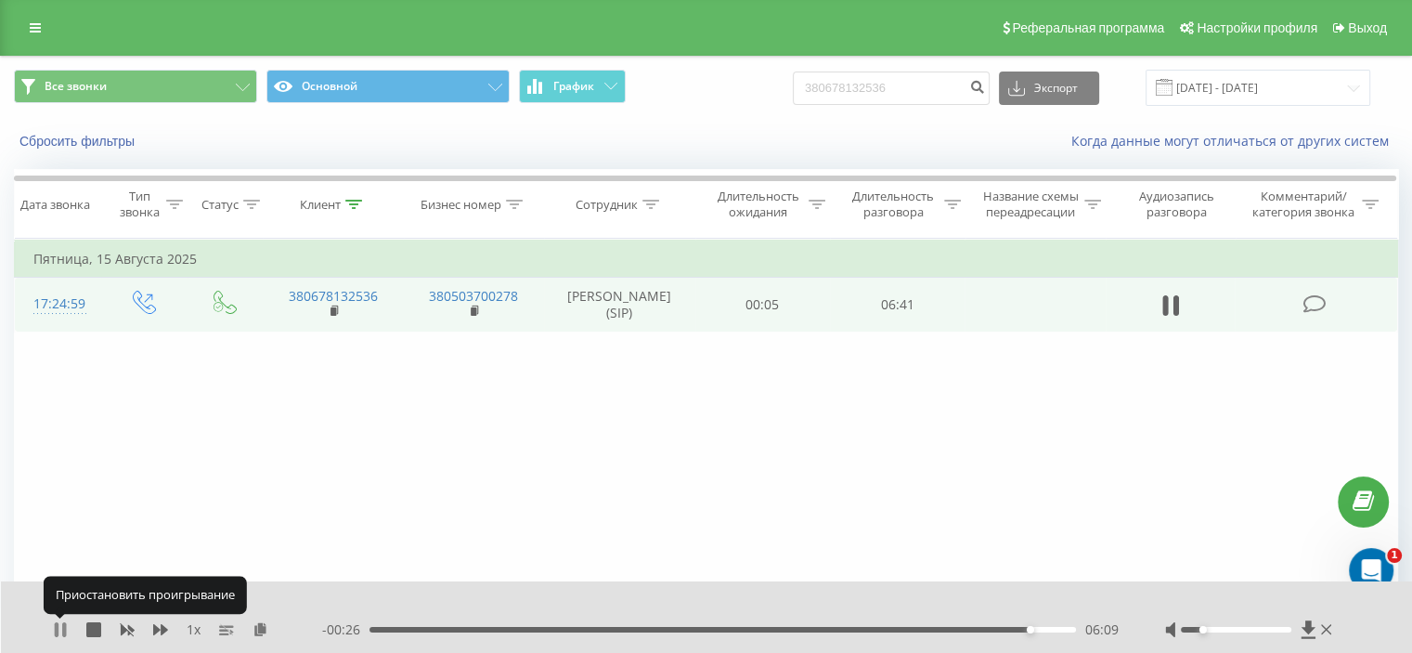
click at [59, 624] on icon at bounding box center [60, 629] width 15 height 15
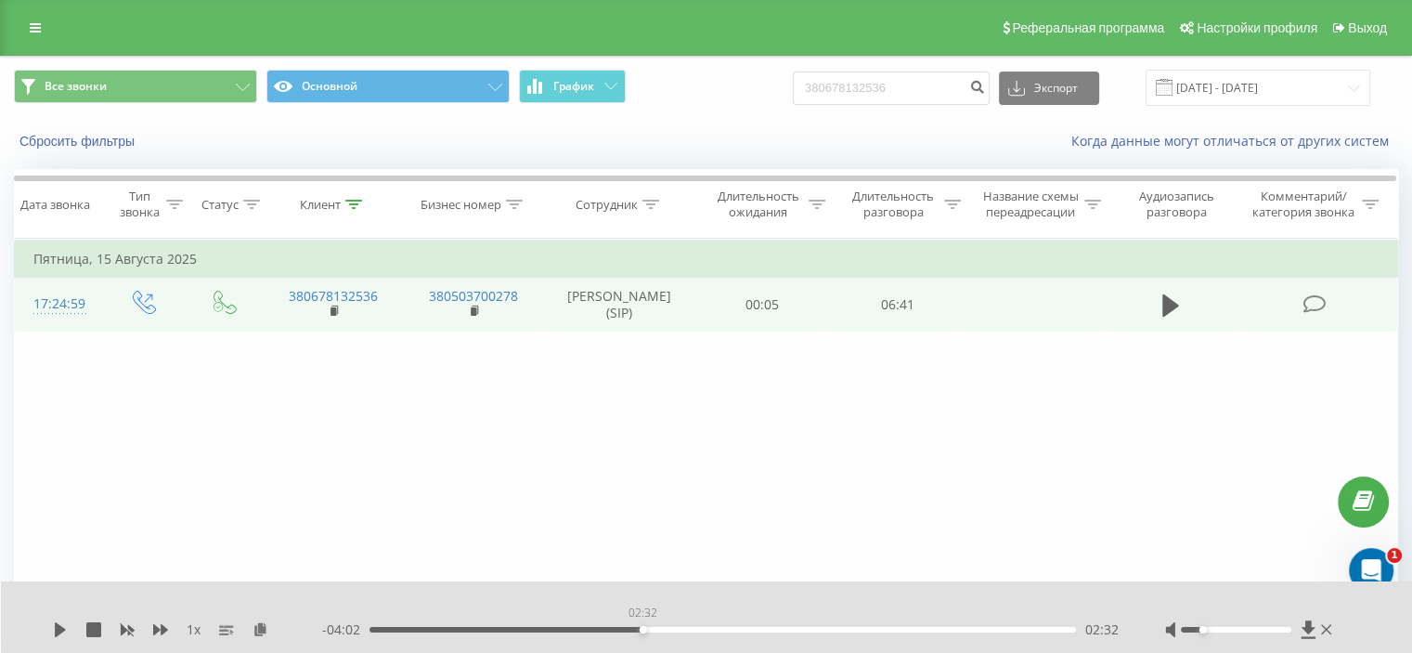
click at [643, 630] on div "02:32" at bounding box center [723, 630] width 707 height 6
click at [41, 625] on div "1 x - 06:35 00:00 00:00" at bounding box center [707, 617] width 1412 height 72
click at [59, 631] on icon at bounding box center [60, 629] width 11 height 15
click at [603, 627] on div "02:36" at bounding box center [723, 630] width 707 height 6
click at [589, 627] on div "00:00" at bounding box center [723, 630] width 707 height 6
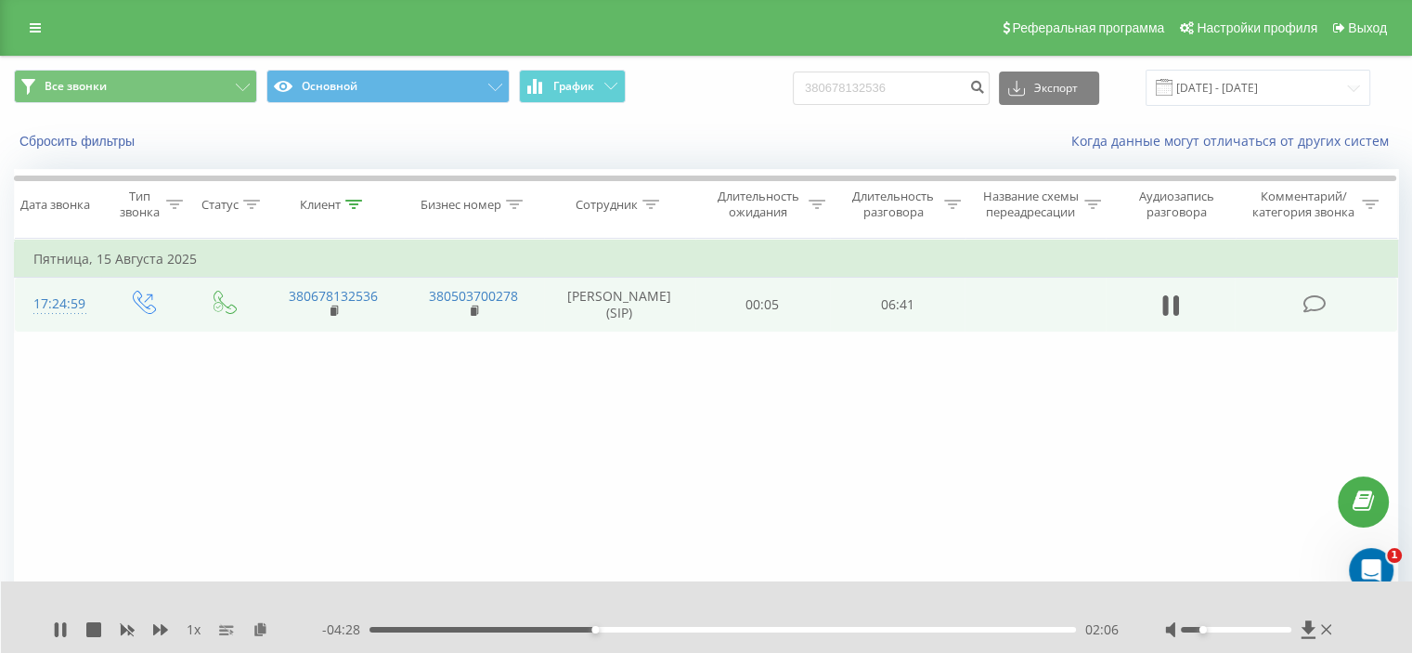
click at [529, 629] on div "02:06" at bounding box center [723, 630] width 707 height 6
click at [468, 630] on div "00:55" at bounding box center [723, 630] width 707 height 6
click at [52, 636] on div "1 x - 03:00 03:34 03:34" at bounding box center [707, 617] width 1412 height 72
click at [57, 629] on icon at bounding box center [57, 629] width 4 height 15
click at [57, 629] on icon at bounding box center [60, 629] width 11 height 15
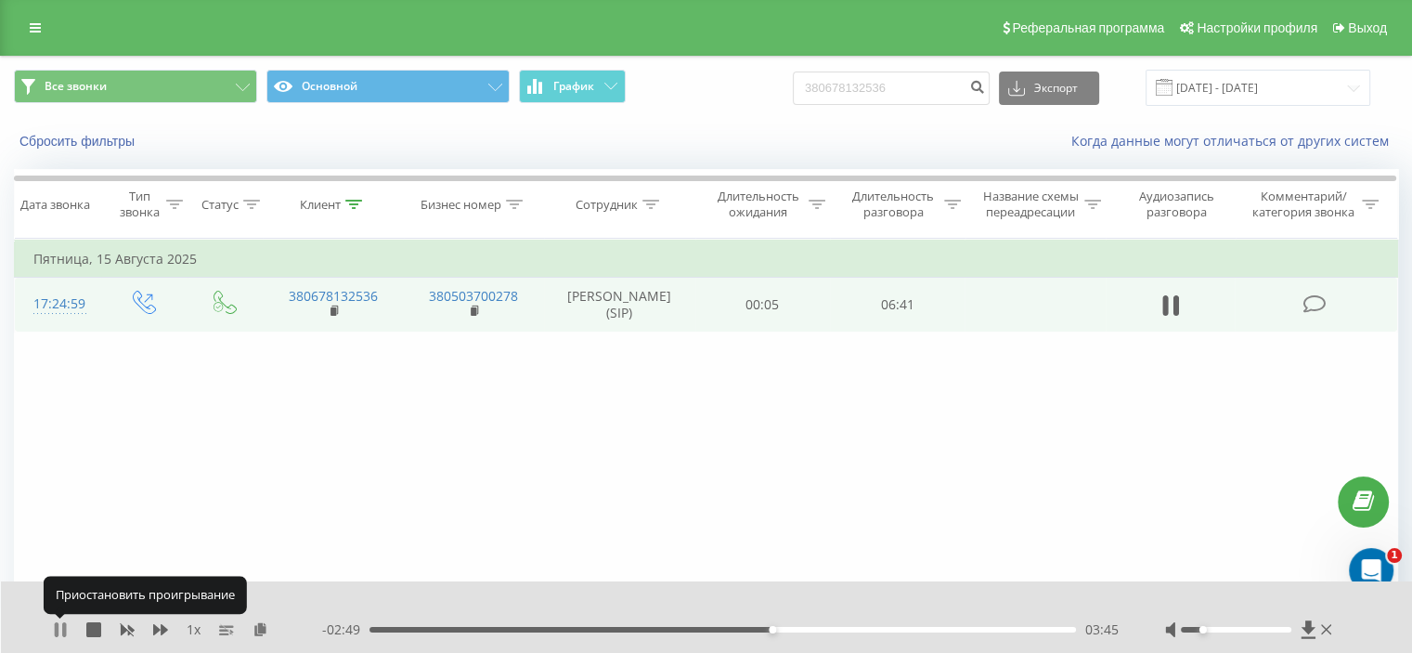
click at [63, 629] on icon at bounding box center [64, 629] width 4 height 15
click at [319, 389] on div "Фильтровать по условию Равно Введите значение Отмена OK Фильтровать по условию …" at bounding box center [706, 448] width 1385 height 418
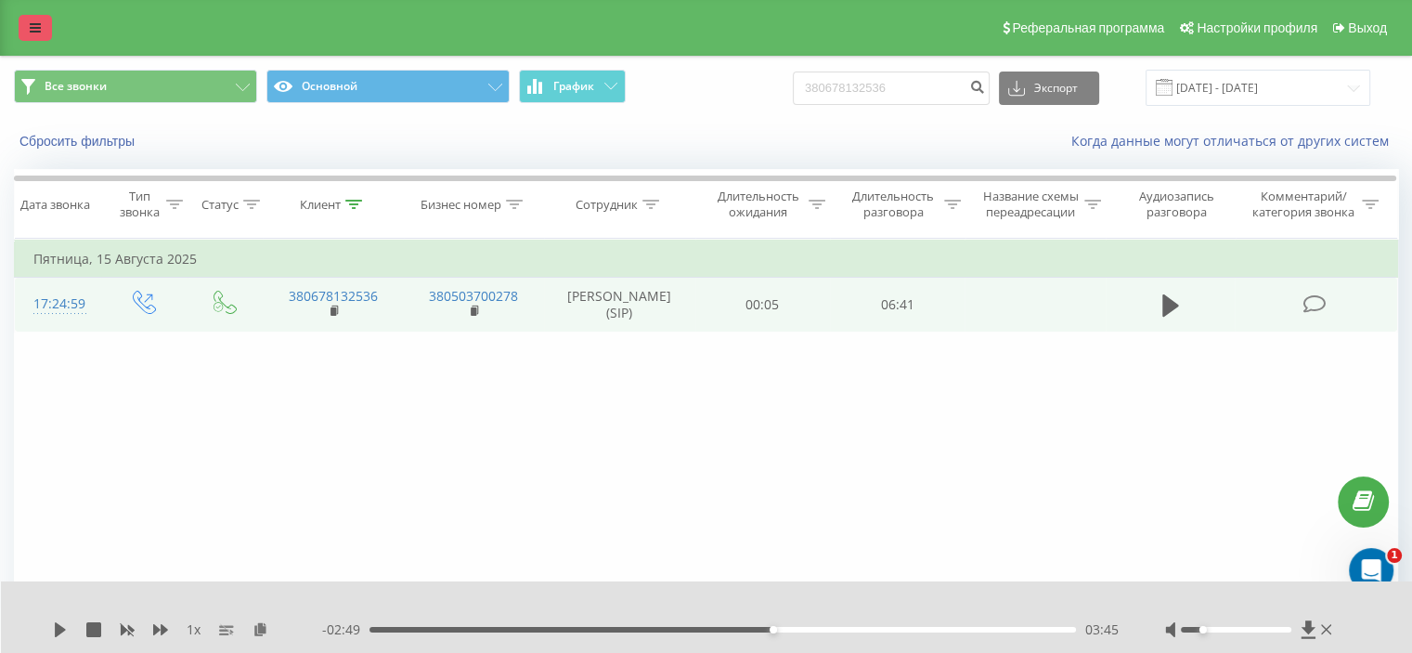
click at [33, 24] on icon at bounding box center [35, 27] width 11 height 13
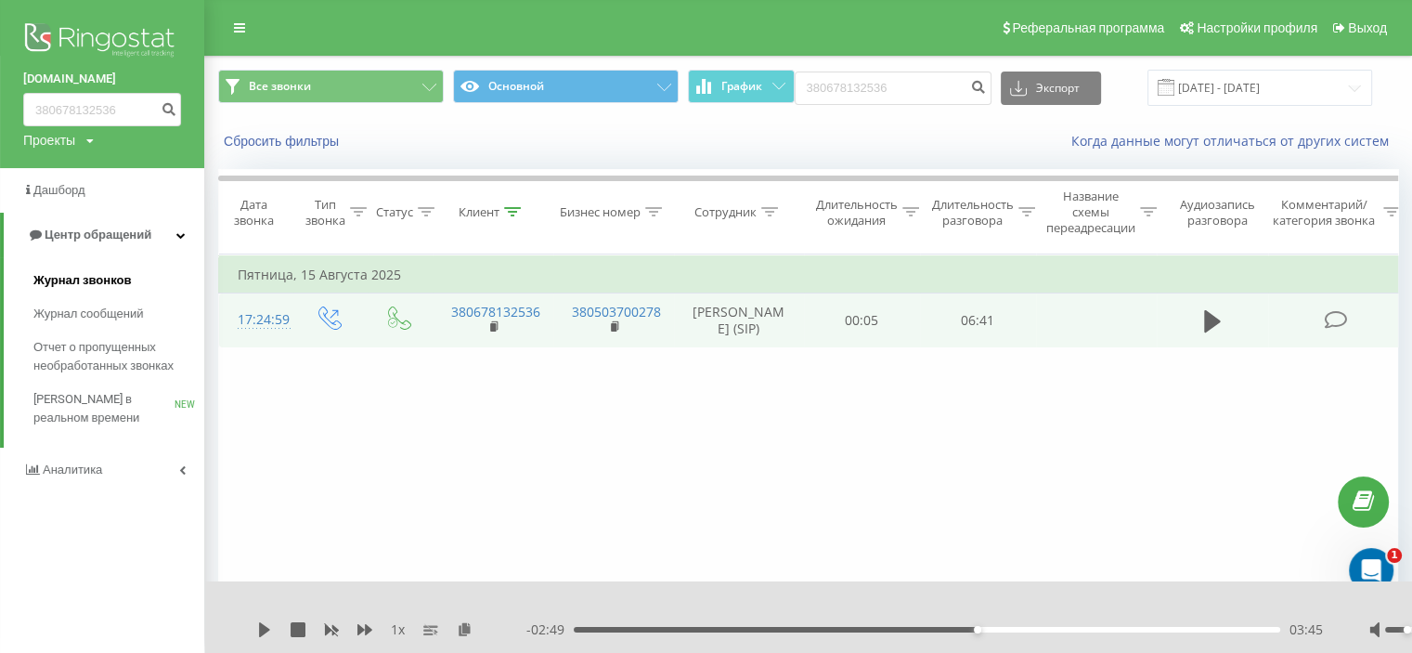
click at [124, 279] on span "Журнал звонков" at bounding box center [82, 280] width 98 height 19
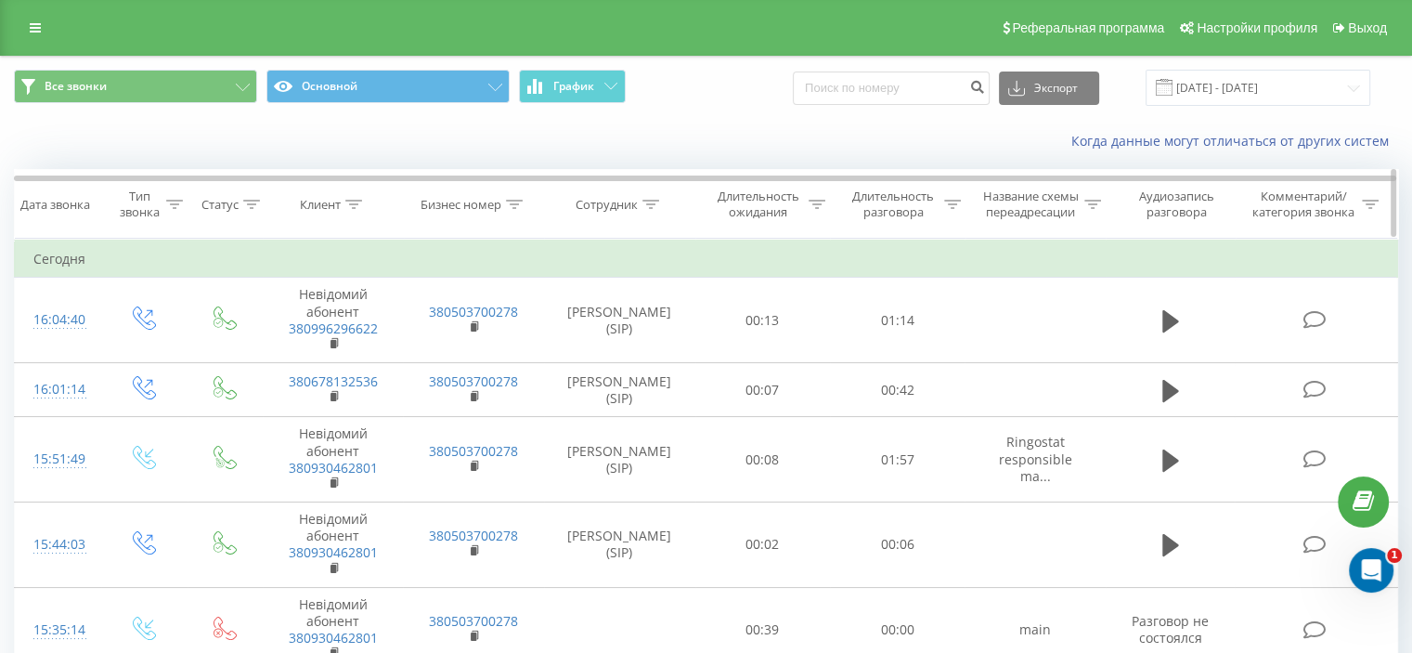
click at [639, 208] on div "Сотрудник" at bounding box center [618, 205] width 84 height 16
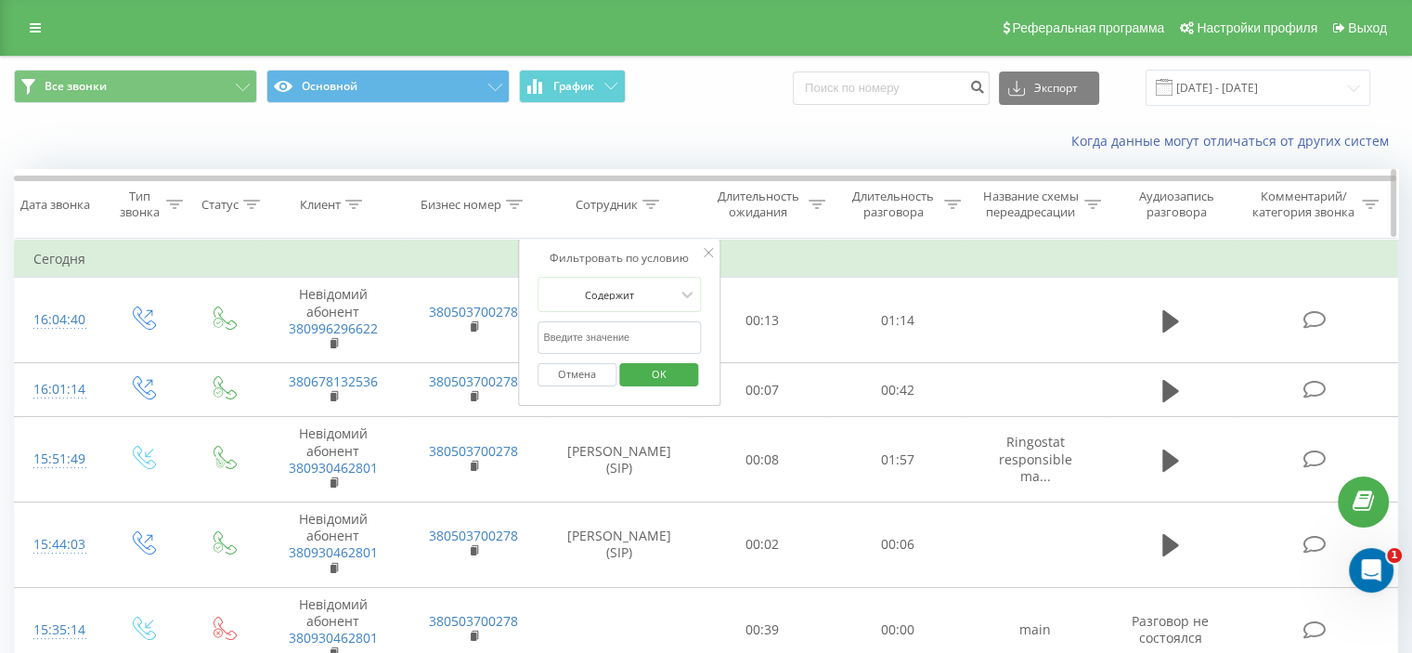
click at [655, 203] on icon at bounding box center [651, 204] width 17 height 9
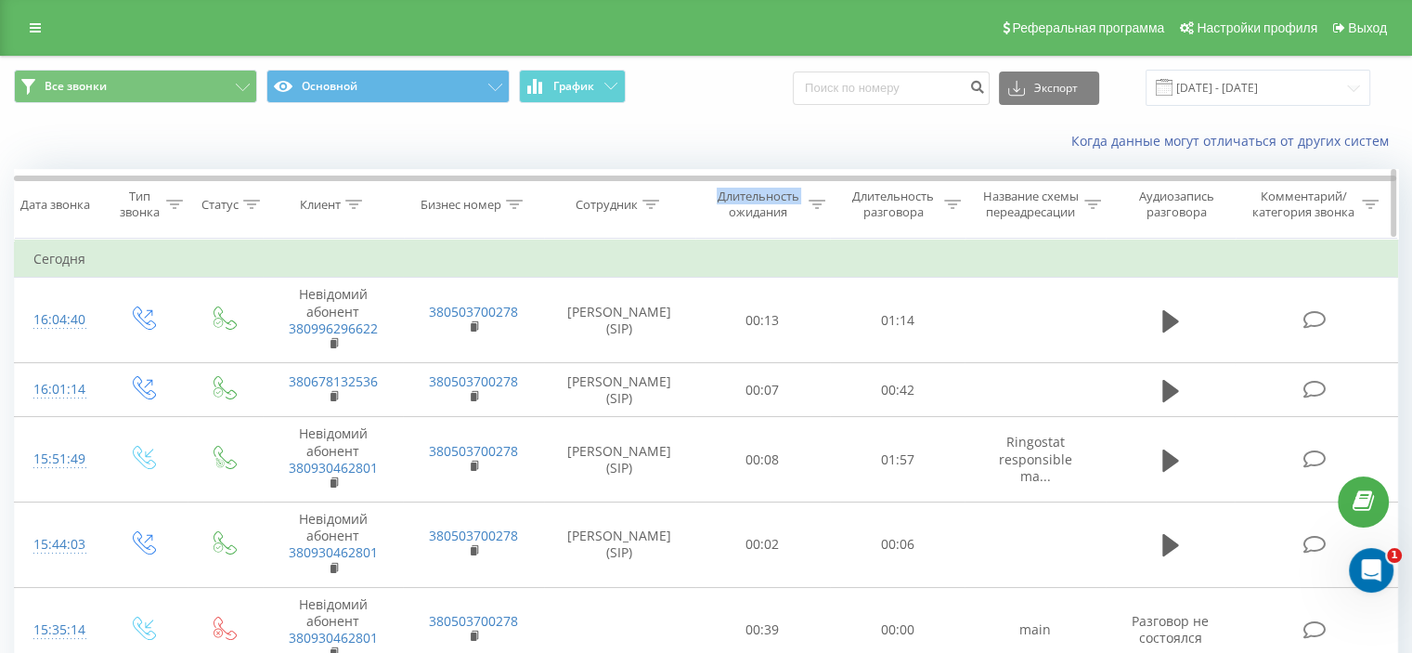
click at [655, 203] on icon at bounding box center [651, 204] width 17 height 9
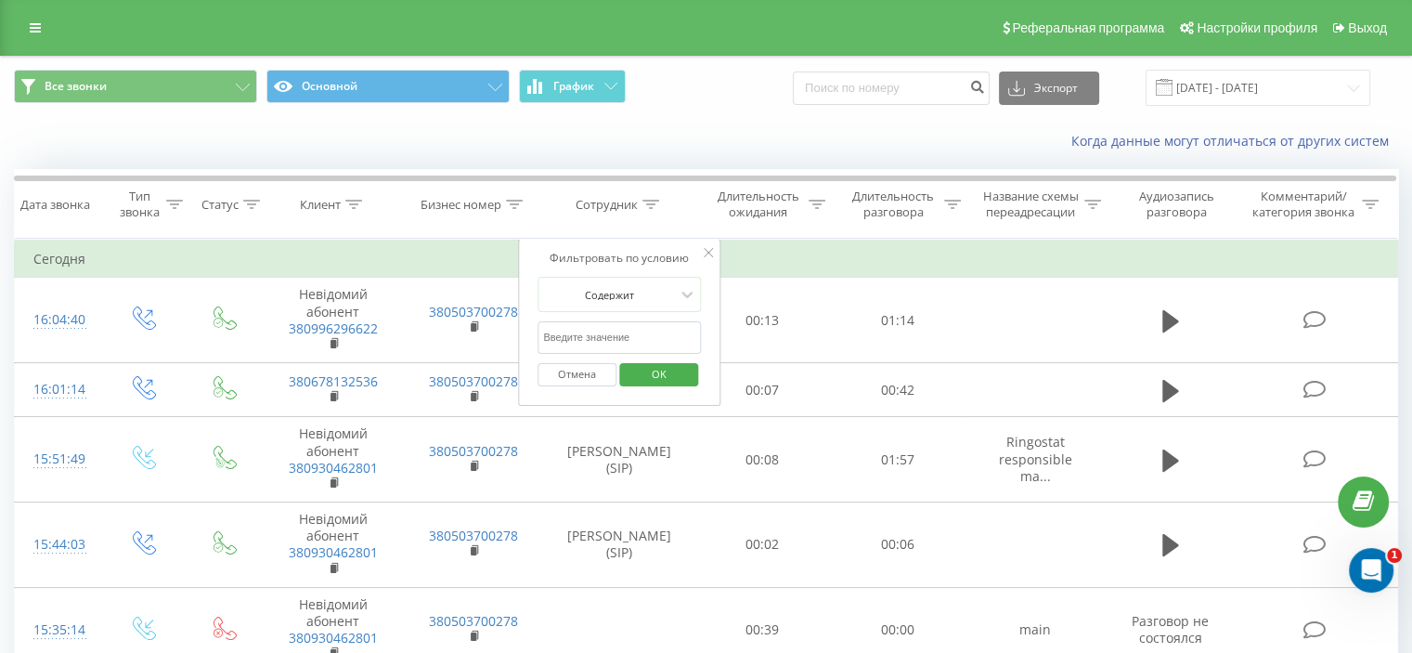
click at [659, 342] on input "text" at bounding box center [619, 337] width 163 height 33
type input "Хат"
click at [657, 366] on span "OK" at bounding box center [659, 373] width 52 height 29
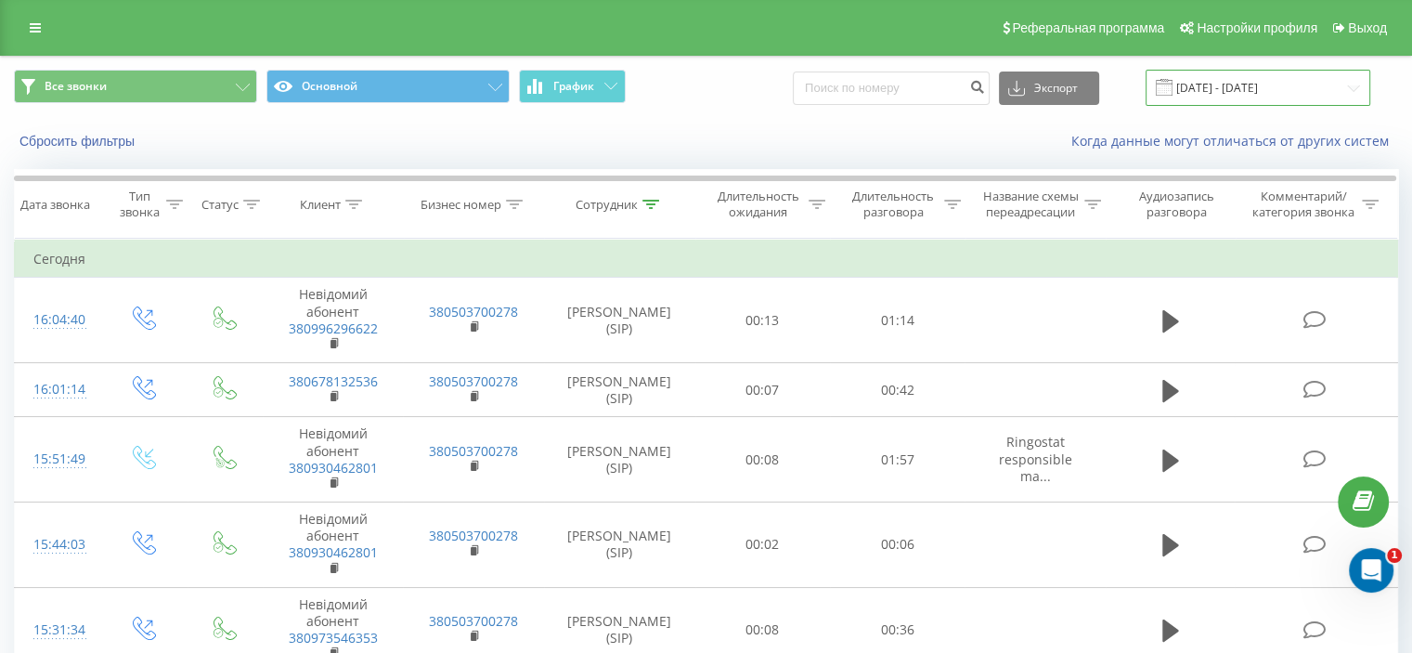
click at [1233, 94] on input "20.07.2025 - 20.08.2025" at bounding box center [1258, 88] width 225 height 36
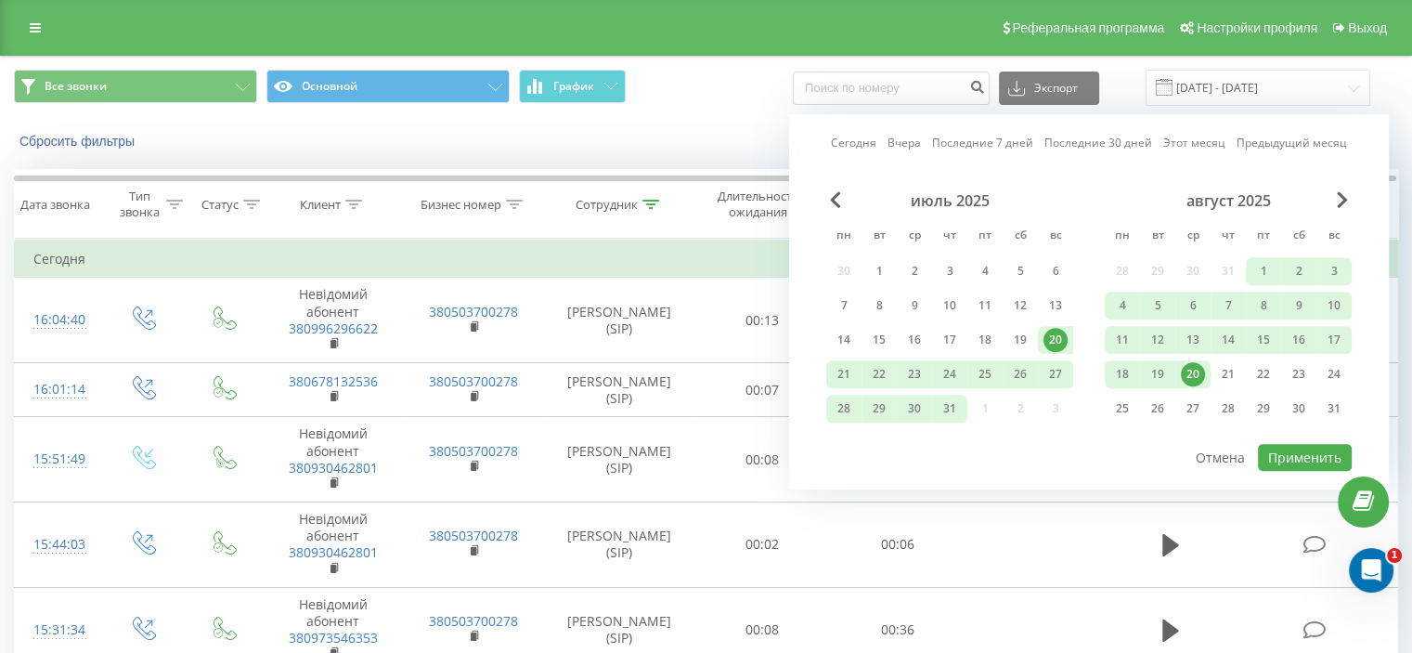
click at [867, 142] on link "Сегодня" at bounding box center [854, 144] width 46 height 18
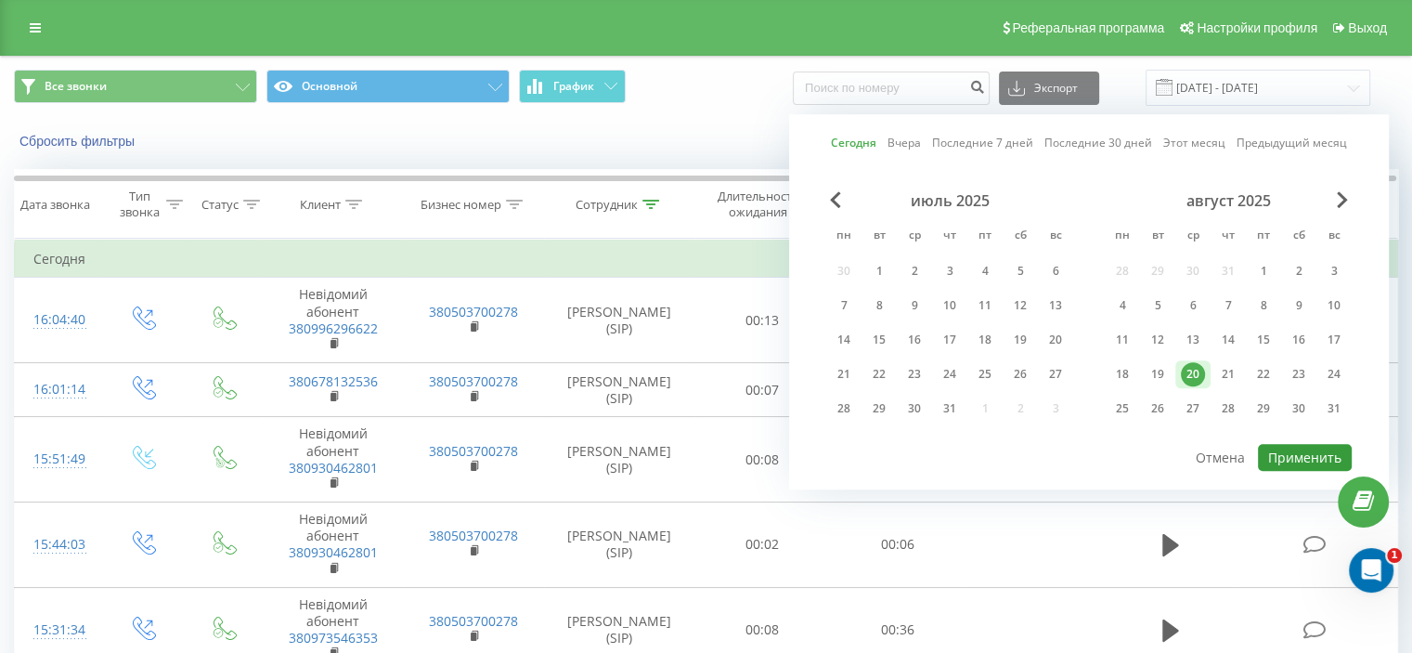
click at [1319, 452] on button "Применить" at bounding box center [1305, 457] width 94 height 27
type input "20.08.2025 - 20.08.2025"
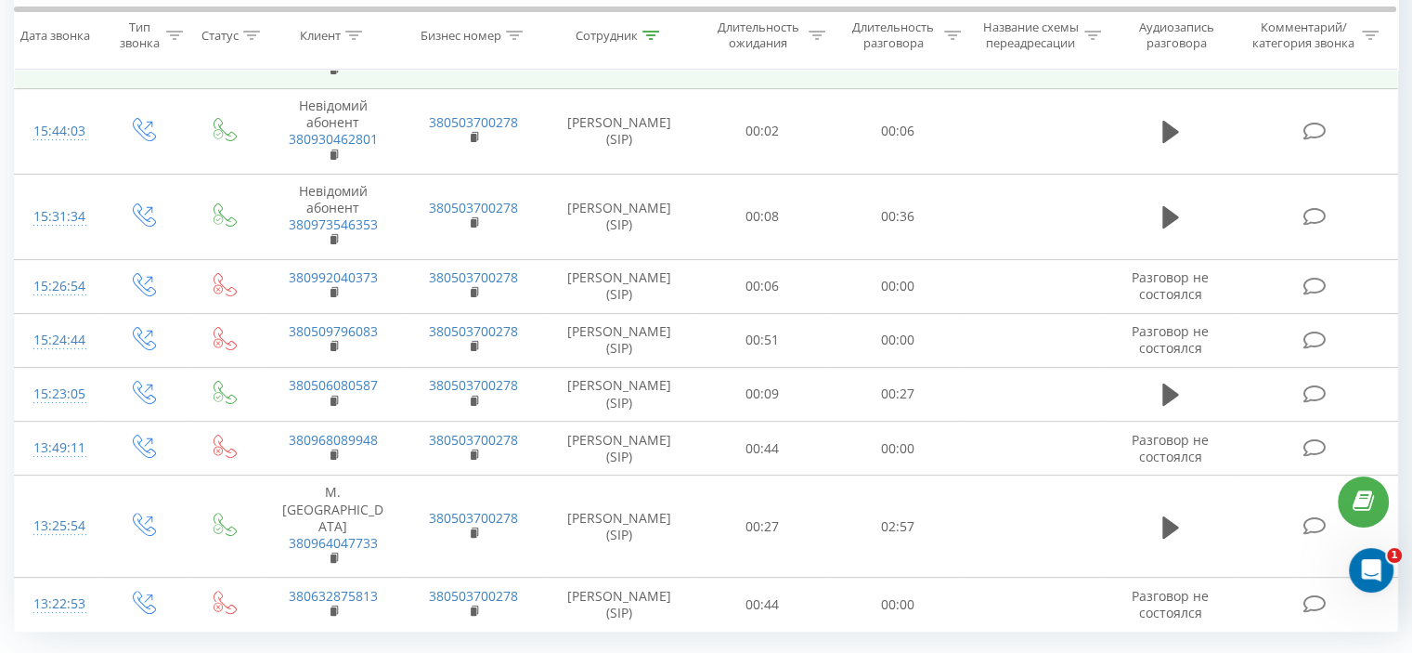
scroll to position [424, 0]
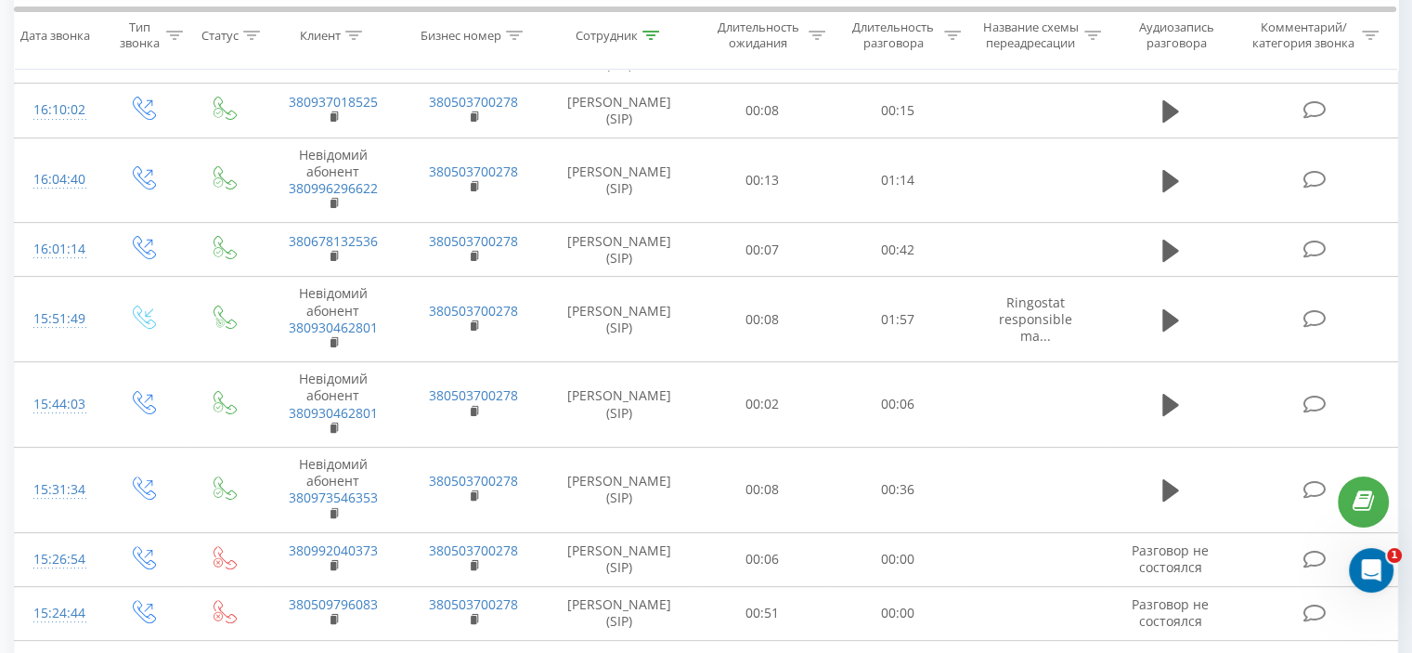
scroll to position [748, 0]
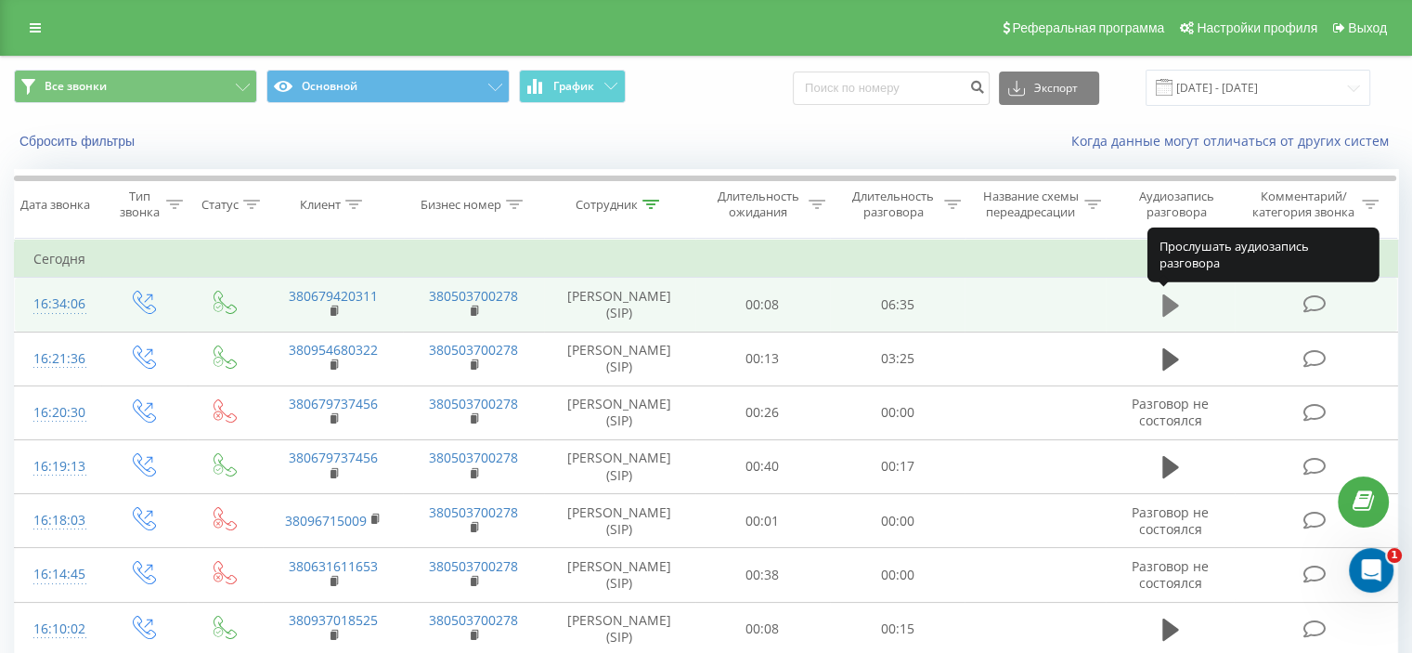
click at [1168, 306] on icon at bounding box center [1171, 305] width 17 height 22
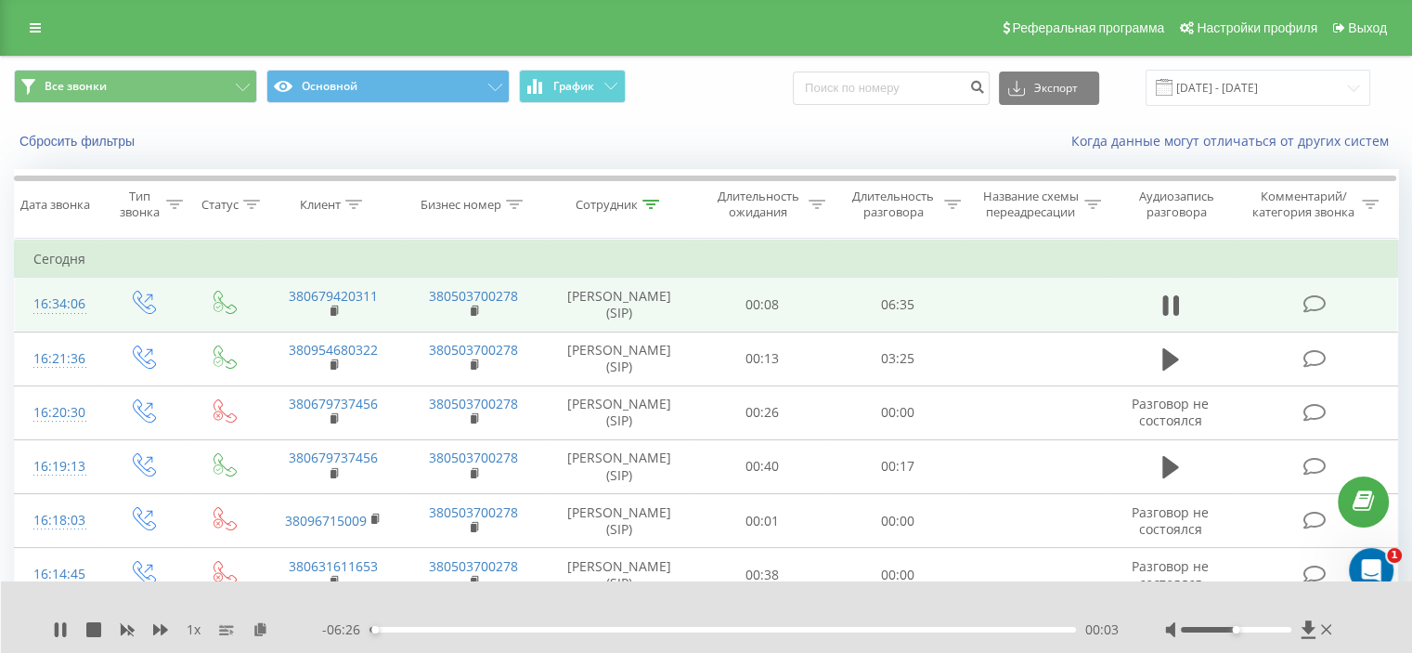
click at [564, 629] on div "00:03" at bounding box center [723, 630] width 707 height 6
click at [605, 627] on div "01:51" at bounding box center [723, 630] width 707 height 6
click at [635, 627] on div "02:12" at bounding box center [723, 630] width 707 height 6
click at [628, 627] on div "02:28" at bounding box center [723, 630] width 707 height 6
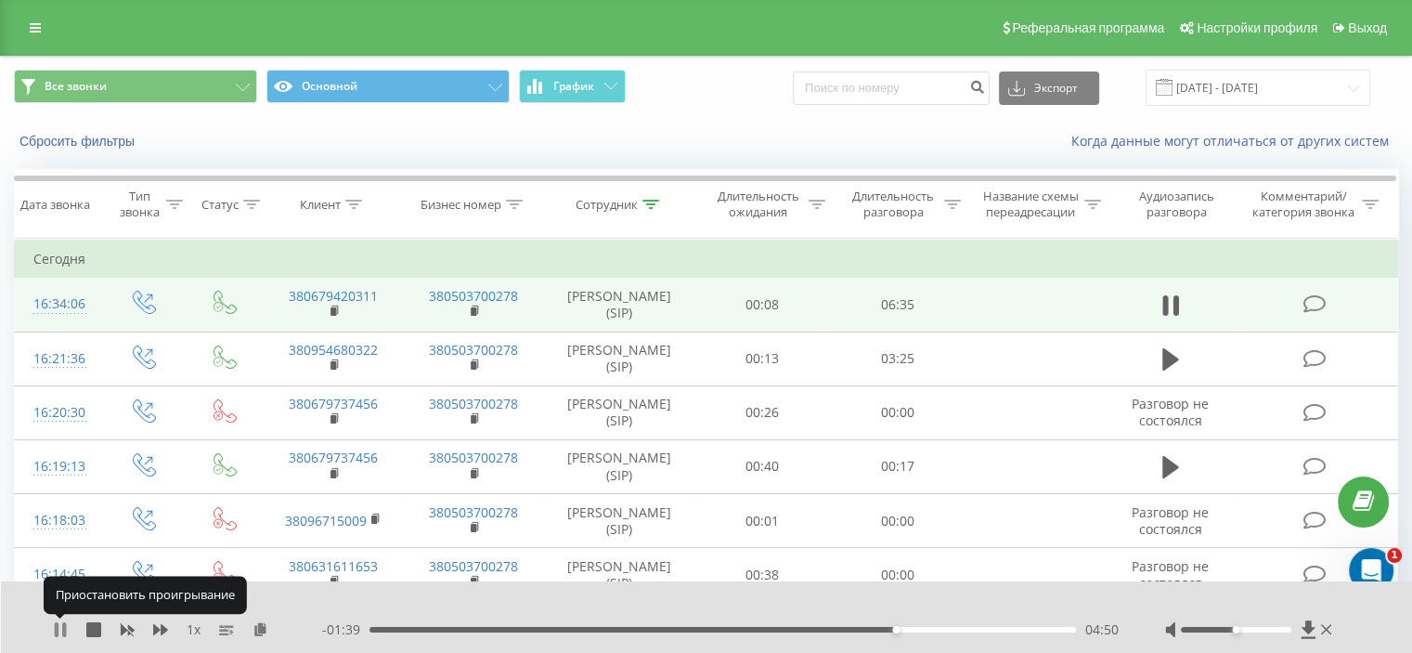
click at [59, 631] on icon at bounding box center [60, 629] width 15 height 15
click at [59, 631] on icon at bounding box center [60, 629] width 11 height 15
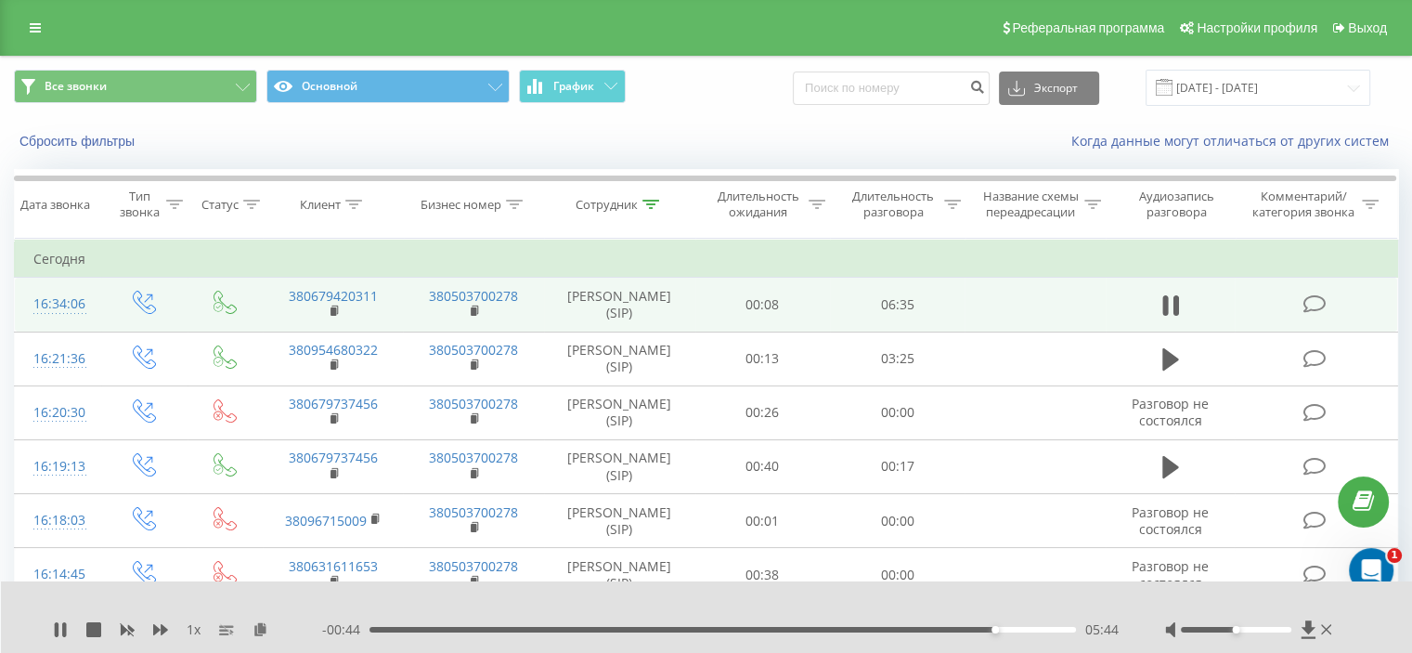
click at [39, 628] on div "1 x - 00:44 05:44 05:44" at bounding box center [707, 617] width 1412 height 72
click at [63, 630] on icon at bounding box center [64, 629] width 4 height 15
click at [336, 311] on icon at bounding box center [336, 311] width 10 height 13
